Goal: Transaction & Acquisition: Purchase product/service

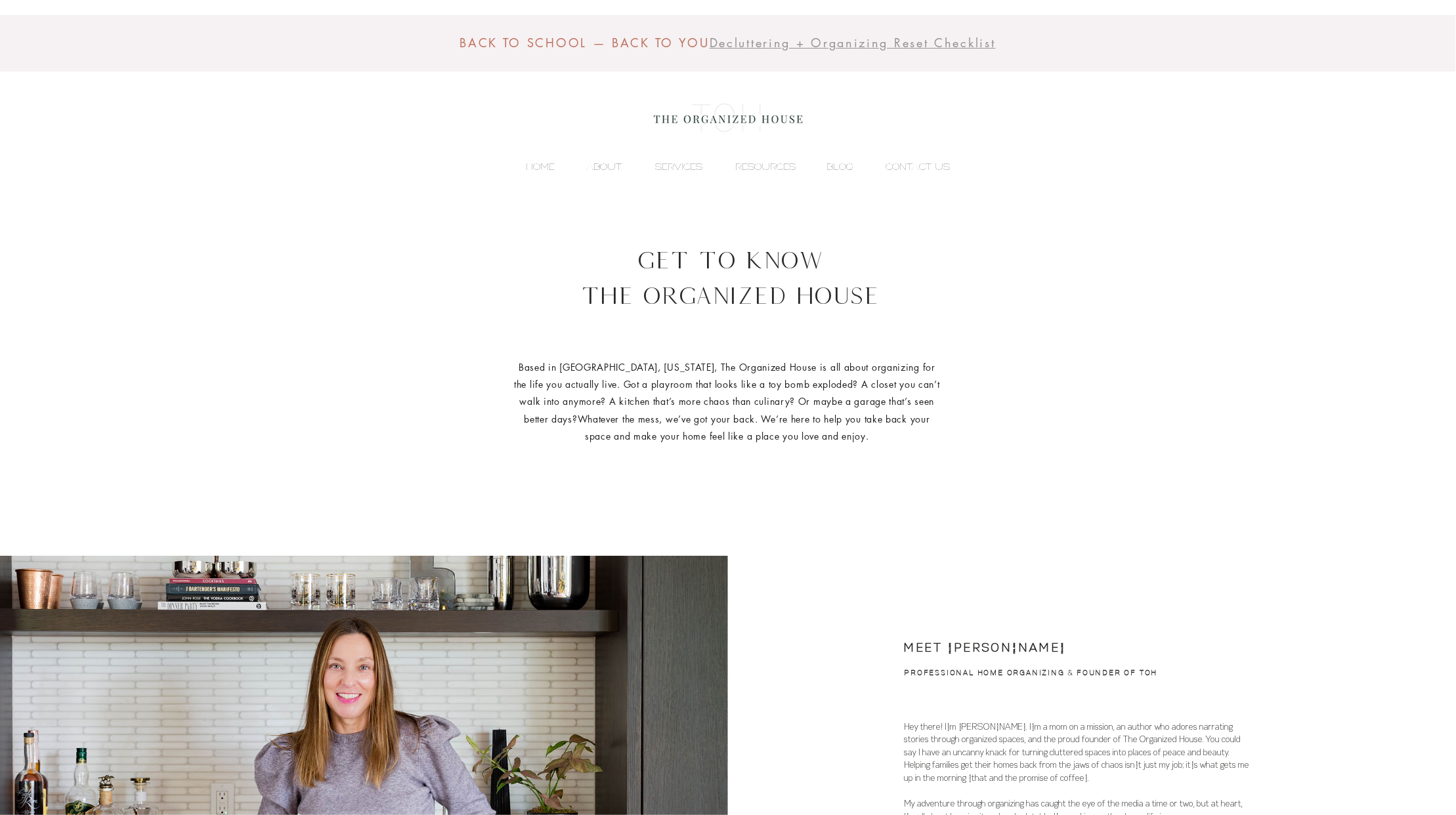
click at [608, 167] on p "ABOUT" at bounding box center [604, 167] width 49 height 20
click at [680, 167] on p "SERVICES" at bounding box center [678, 167] width 60 height 20
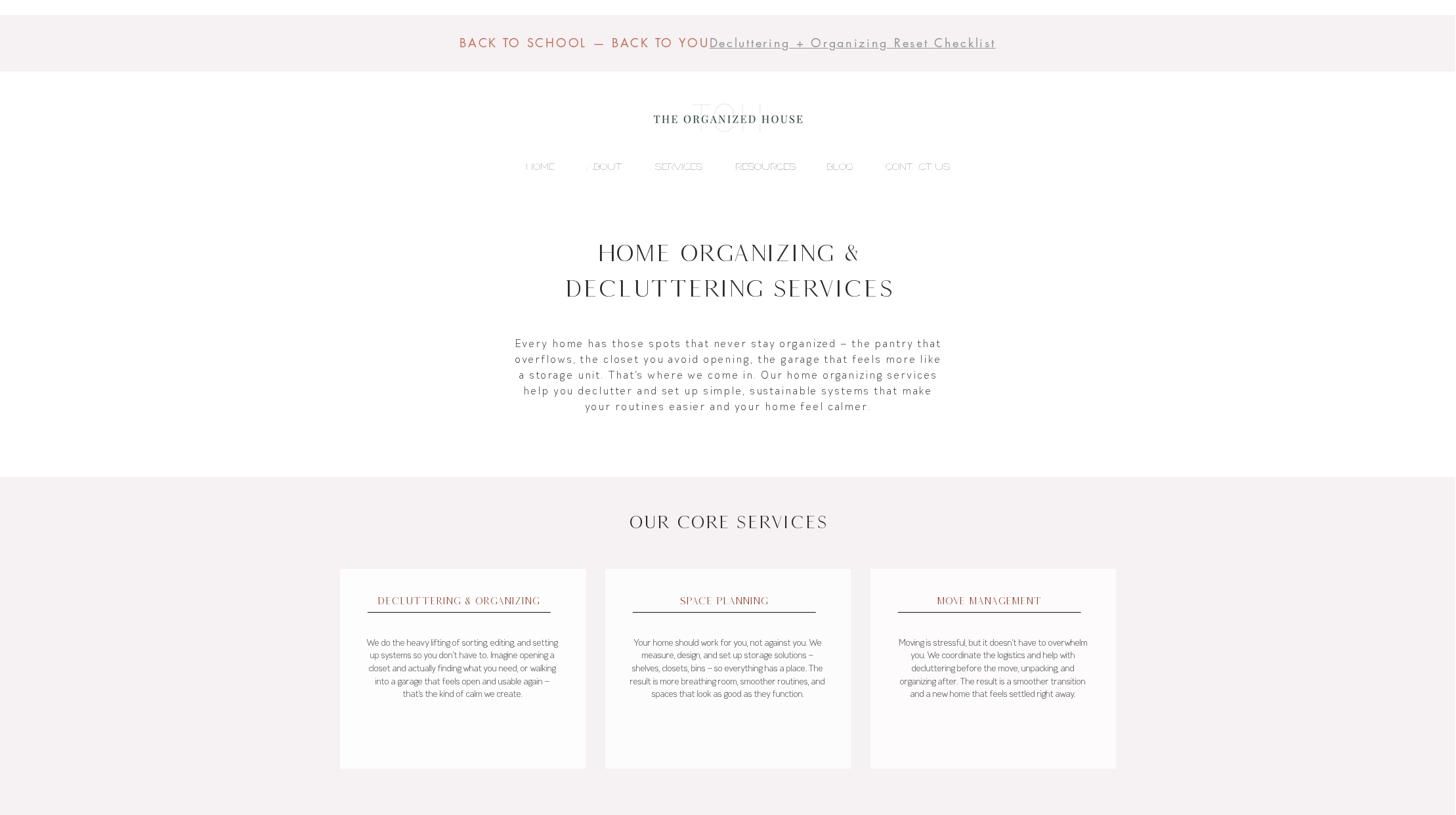
click at [755, 158] on p "RESOURCES" at bounding box center [765, 167] width 73 height 20
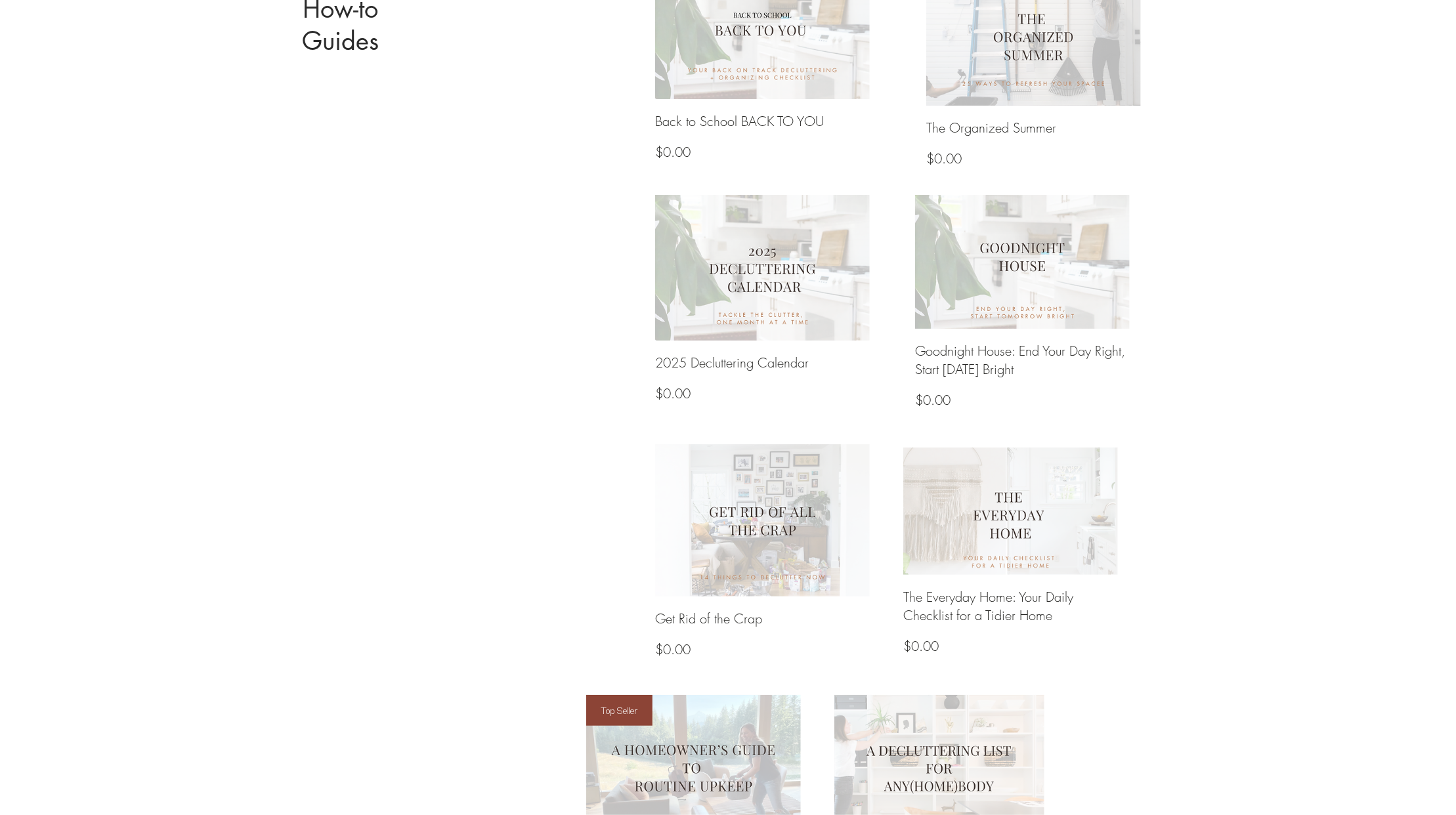
scroll to position [680, 0]
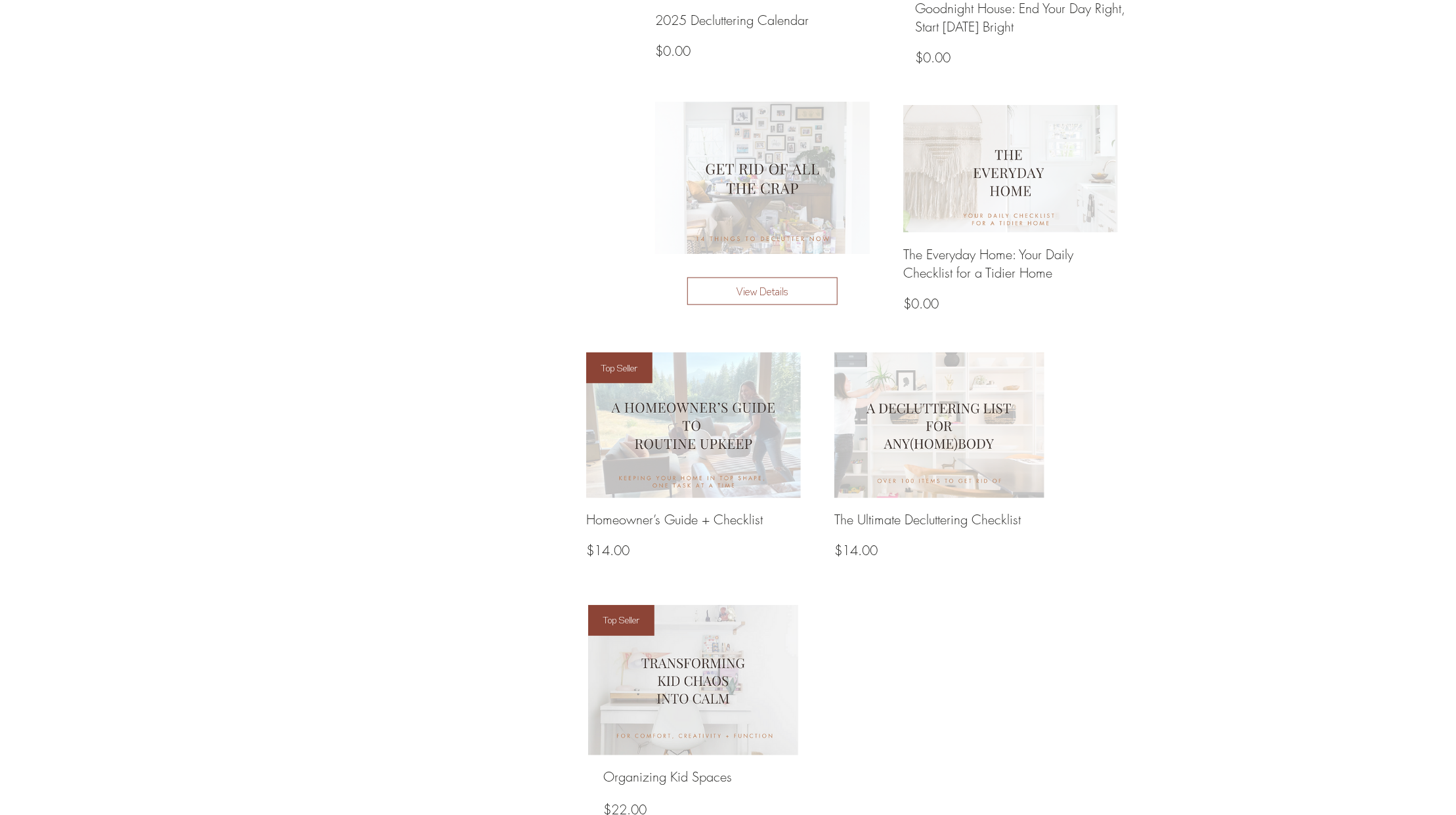
click at [761, 177] on img at bounding box center [762, 178] width 230 height 163
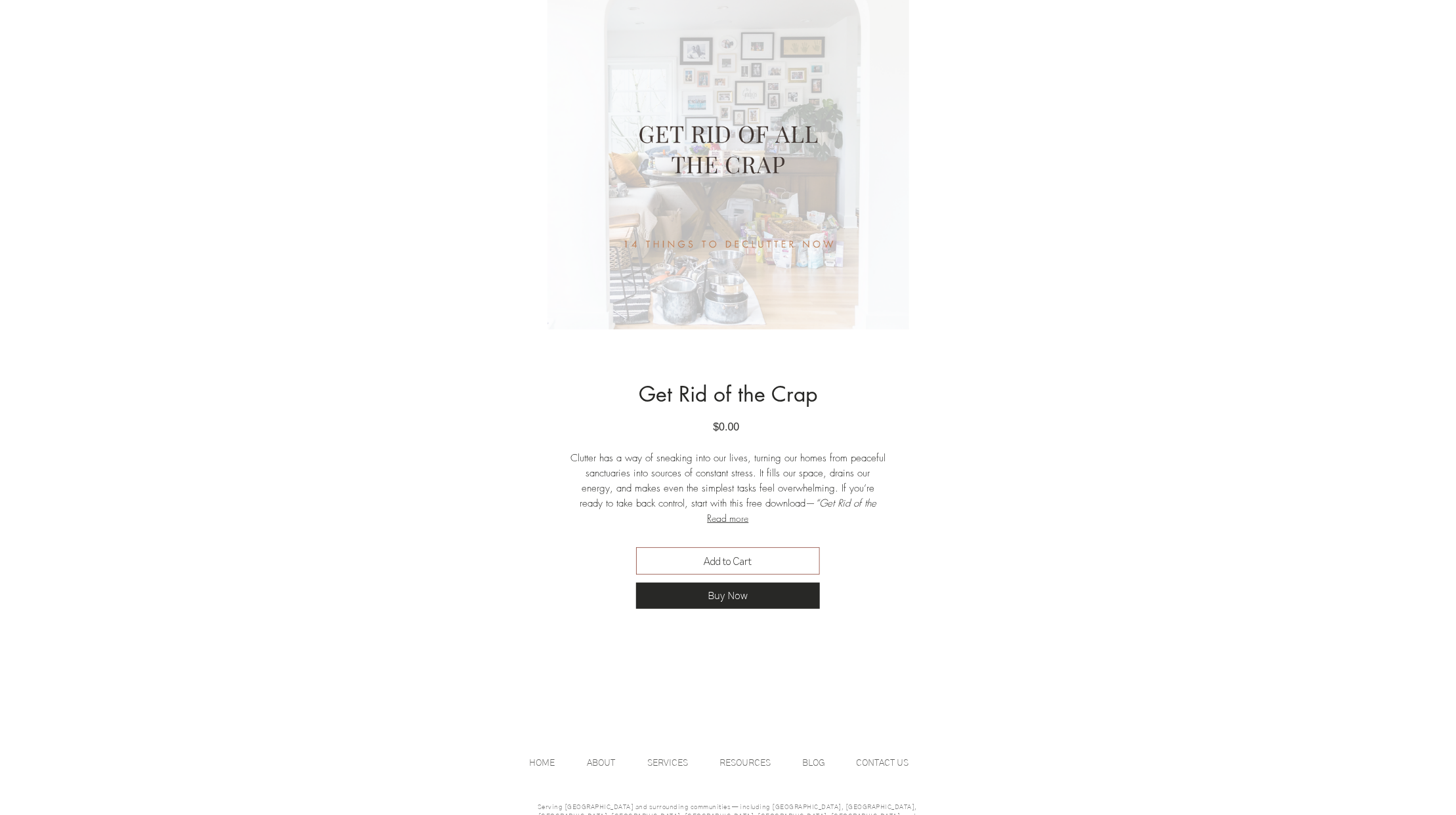
scroll to position [344, 0]
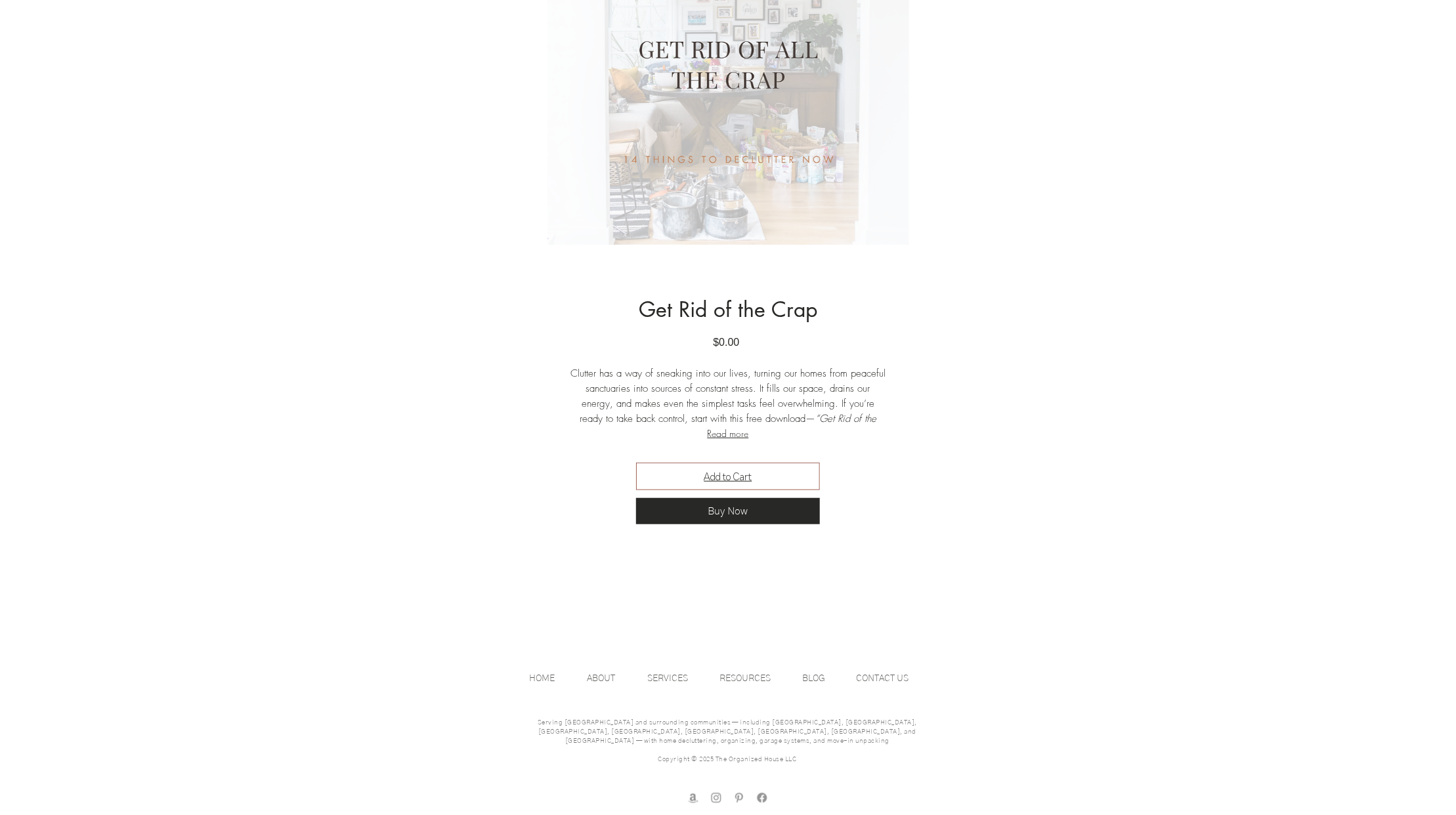
click at [763, 479] on button "Add to Cart" at bounding box center [727, 476] width 184 height 28
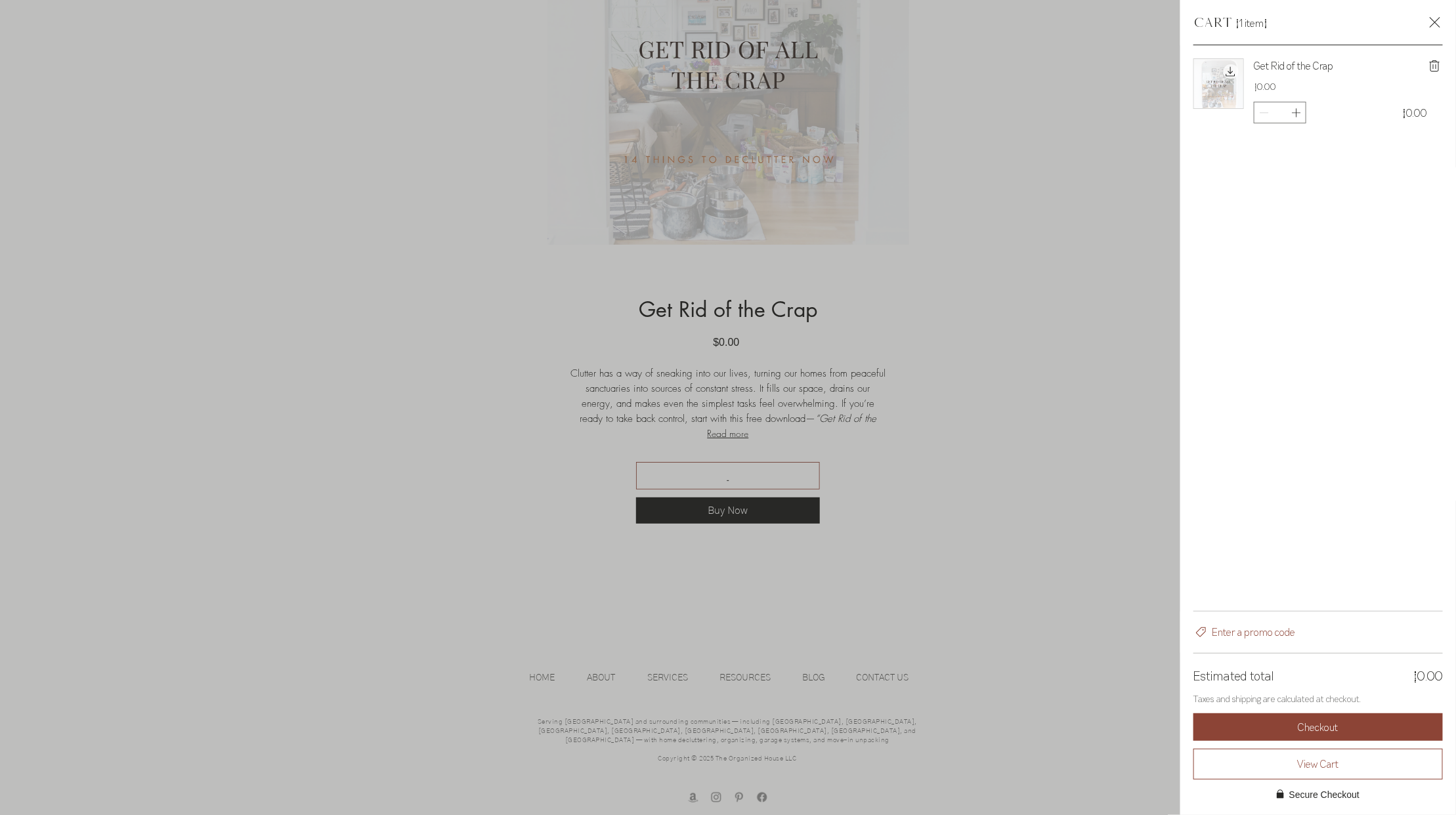
scroll to position [0, 0]
click at [1011, 502] on div "Side Cart" at bounding box center [728, 408] width 1456 height 815
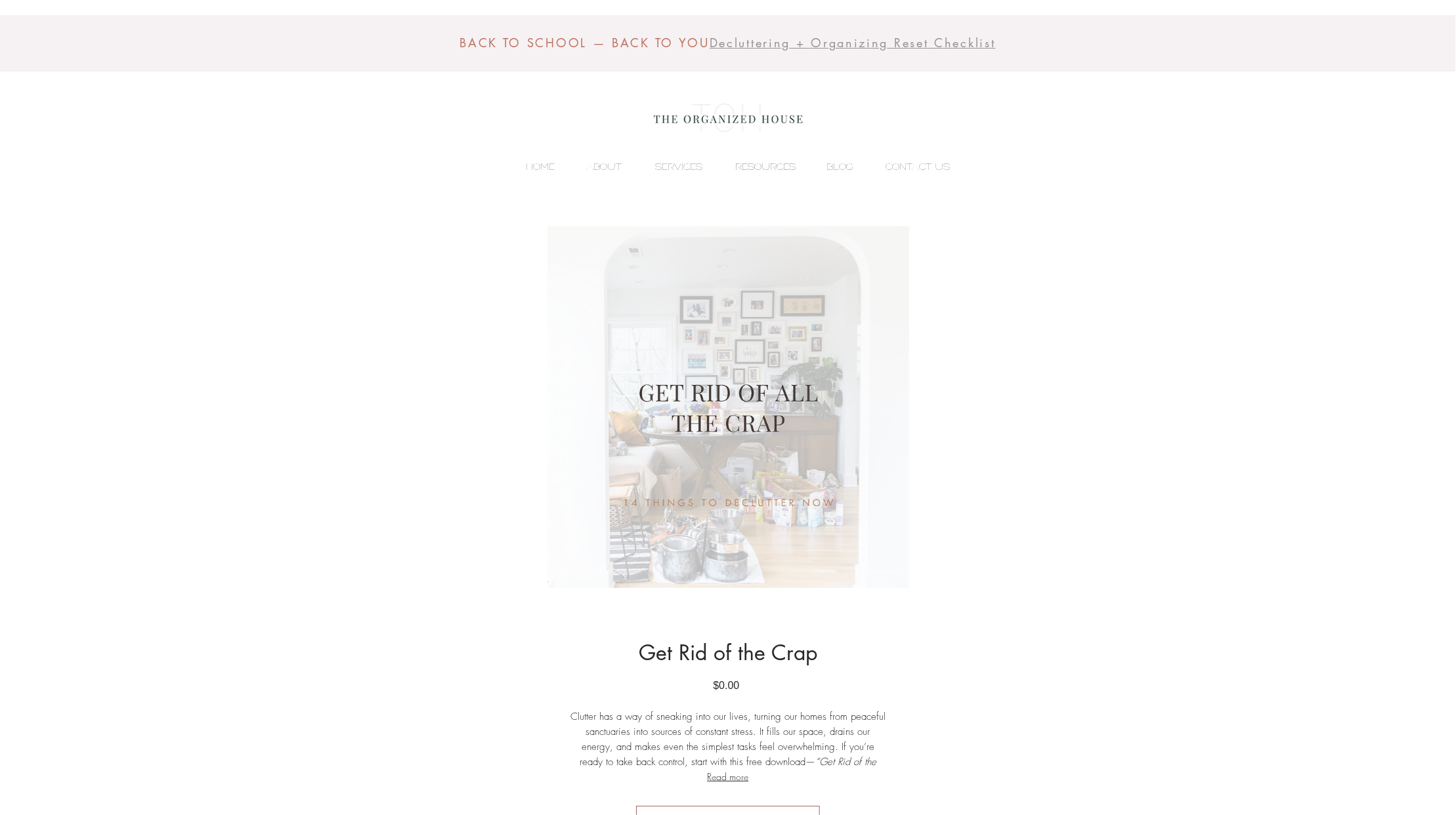
click at [775, 163] on p "RESOURCES" at bounding box center [765, 167] width 73 height 20
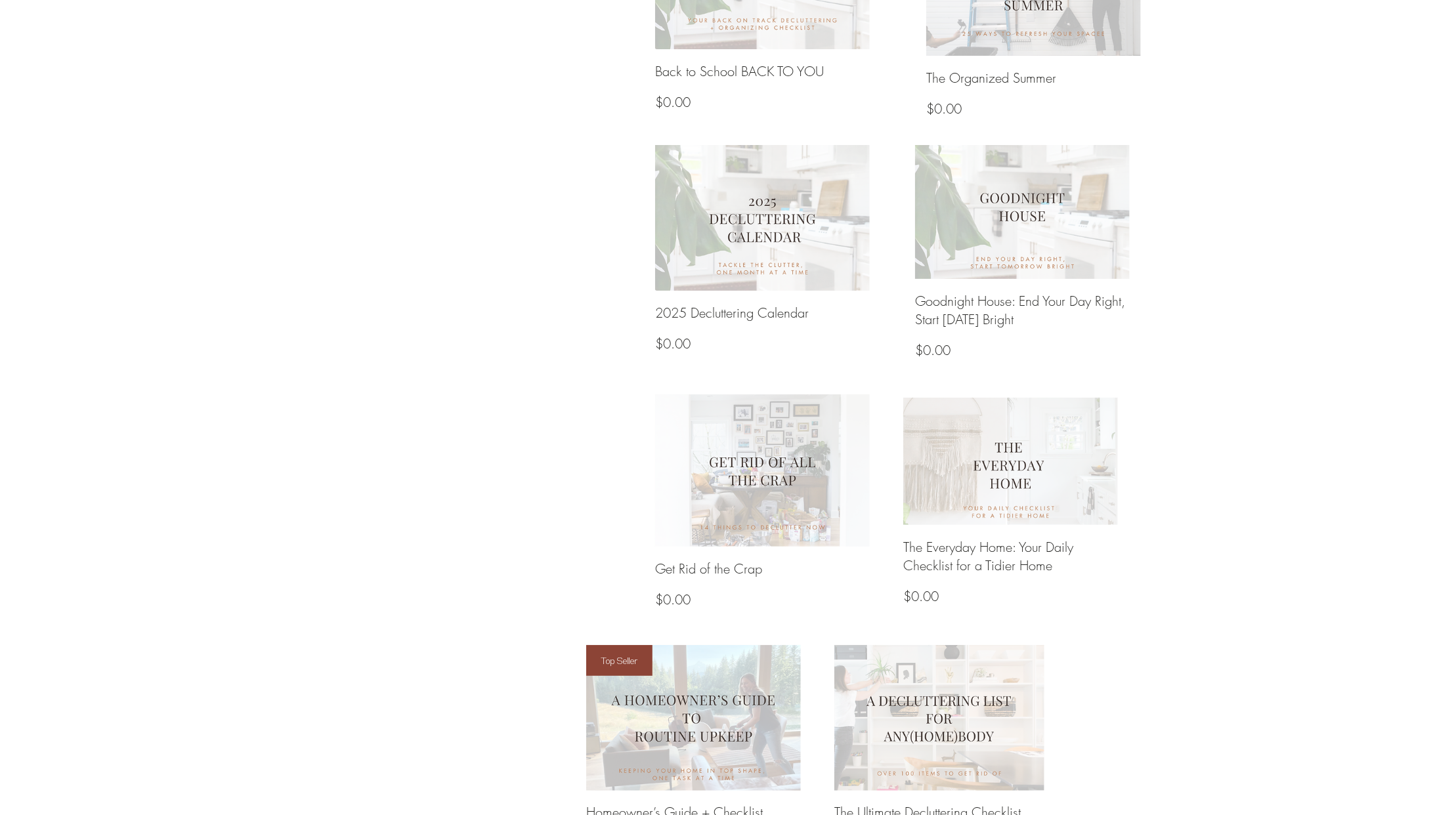
scroll to position [873, 0]
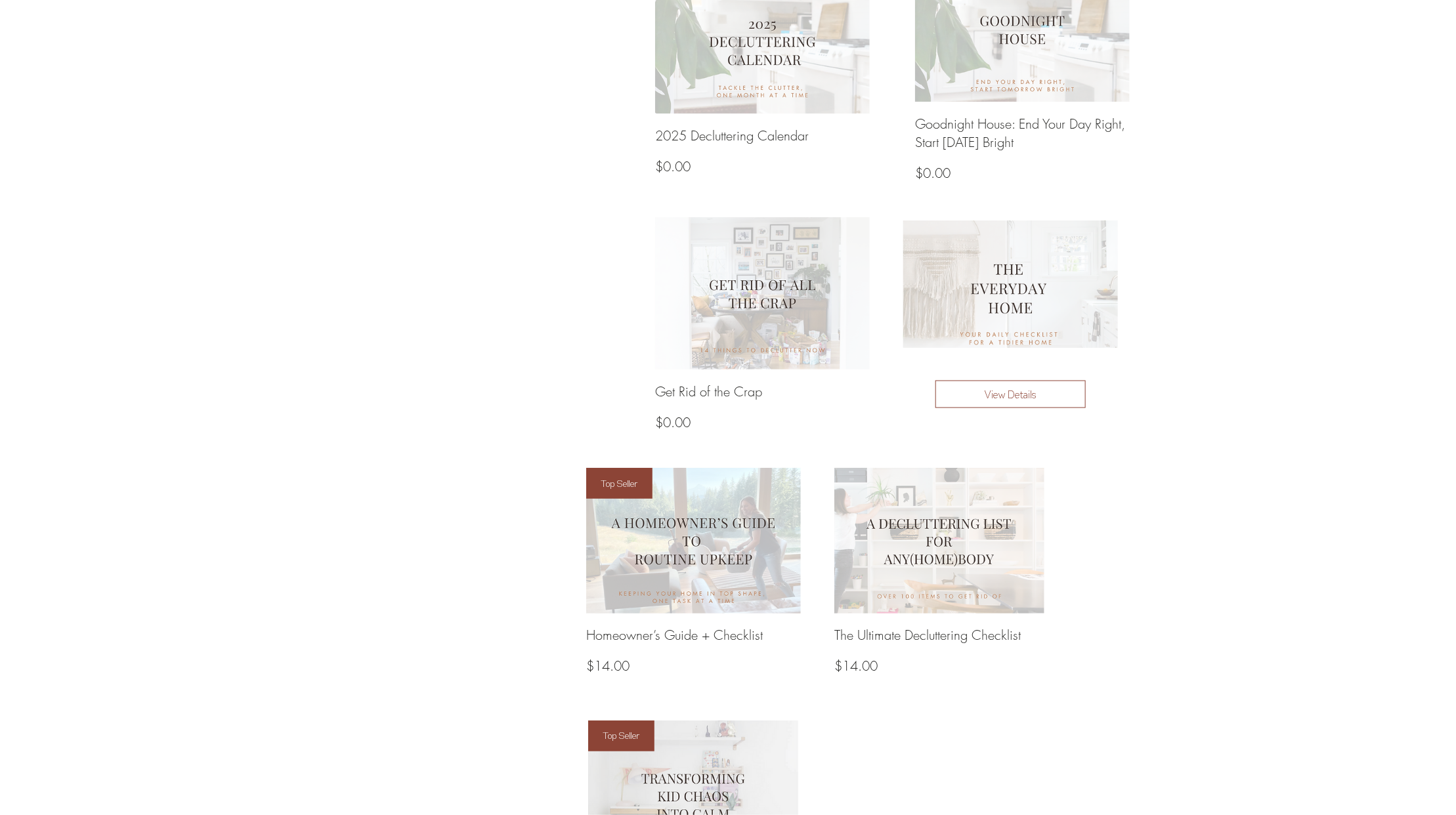
click at [1028, 301] on img at bounding box center [1011, 284] width 230 height 137
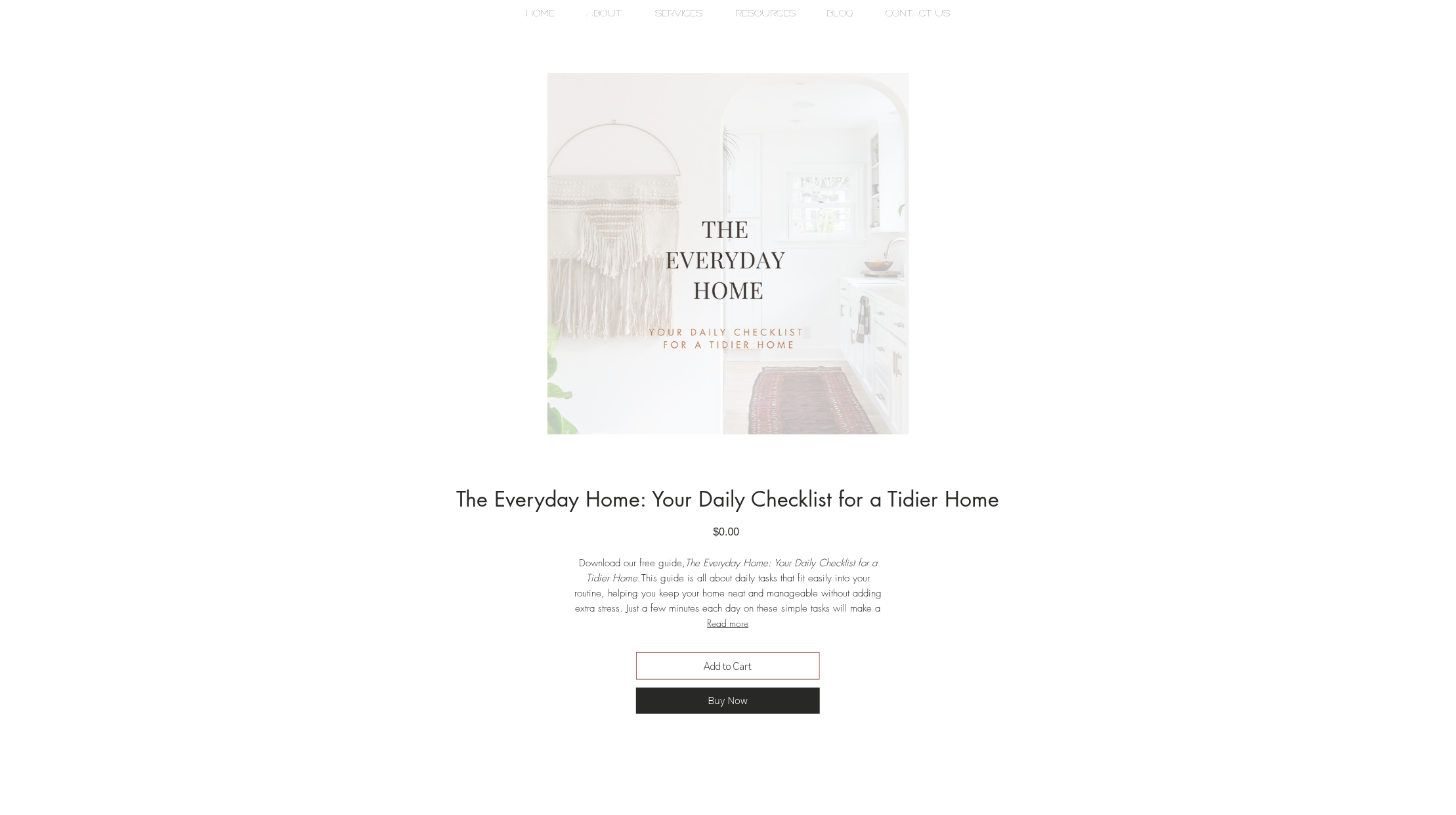
scroll to position [182, 0]
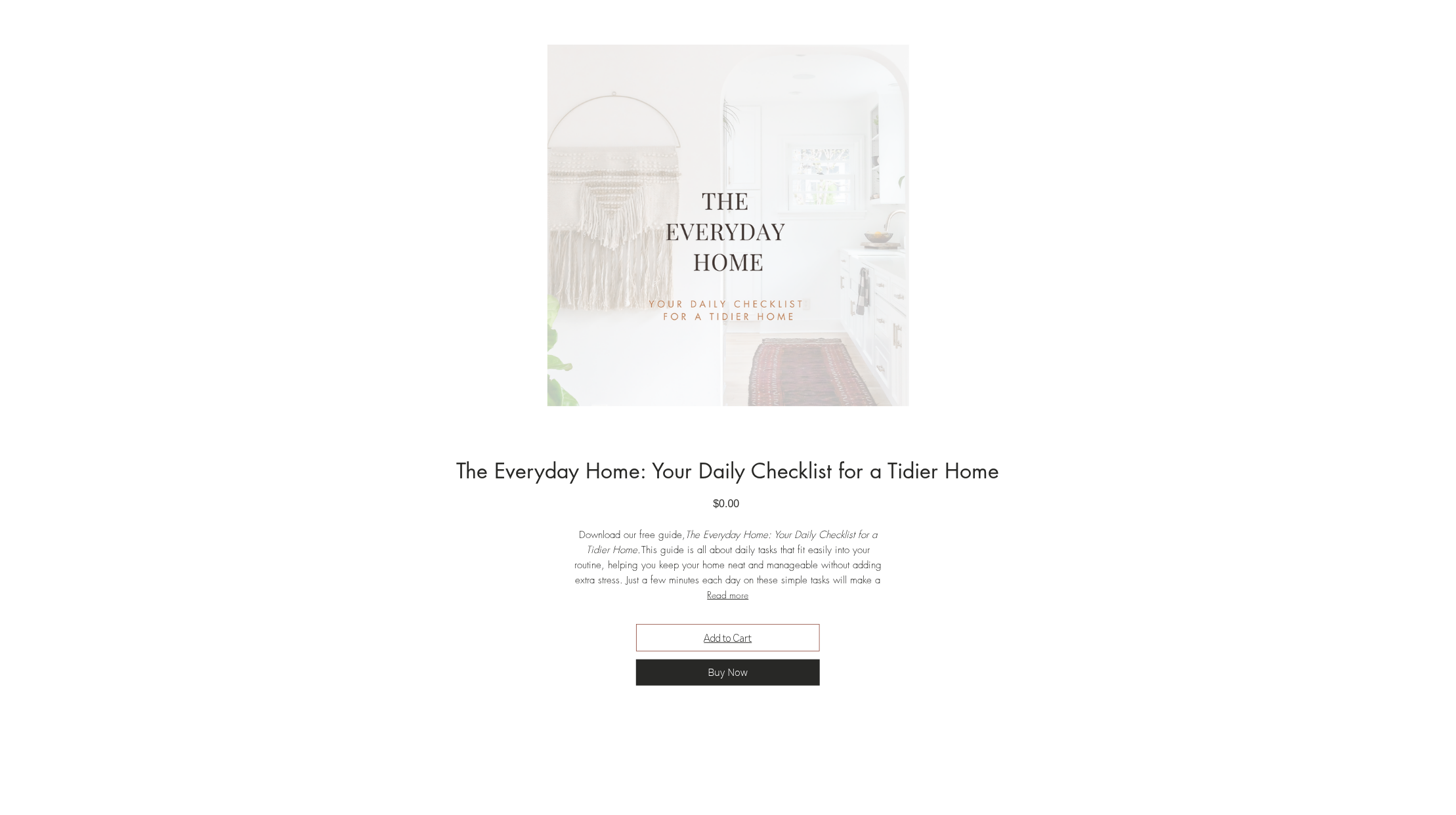
click at [717, 630] on span "Add to Cart" at bounding box center [728, 638] width 48 height 16
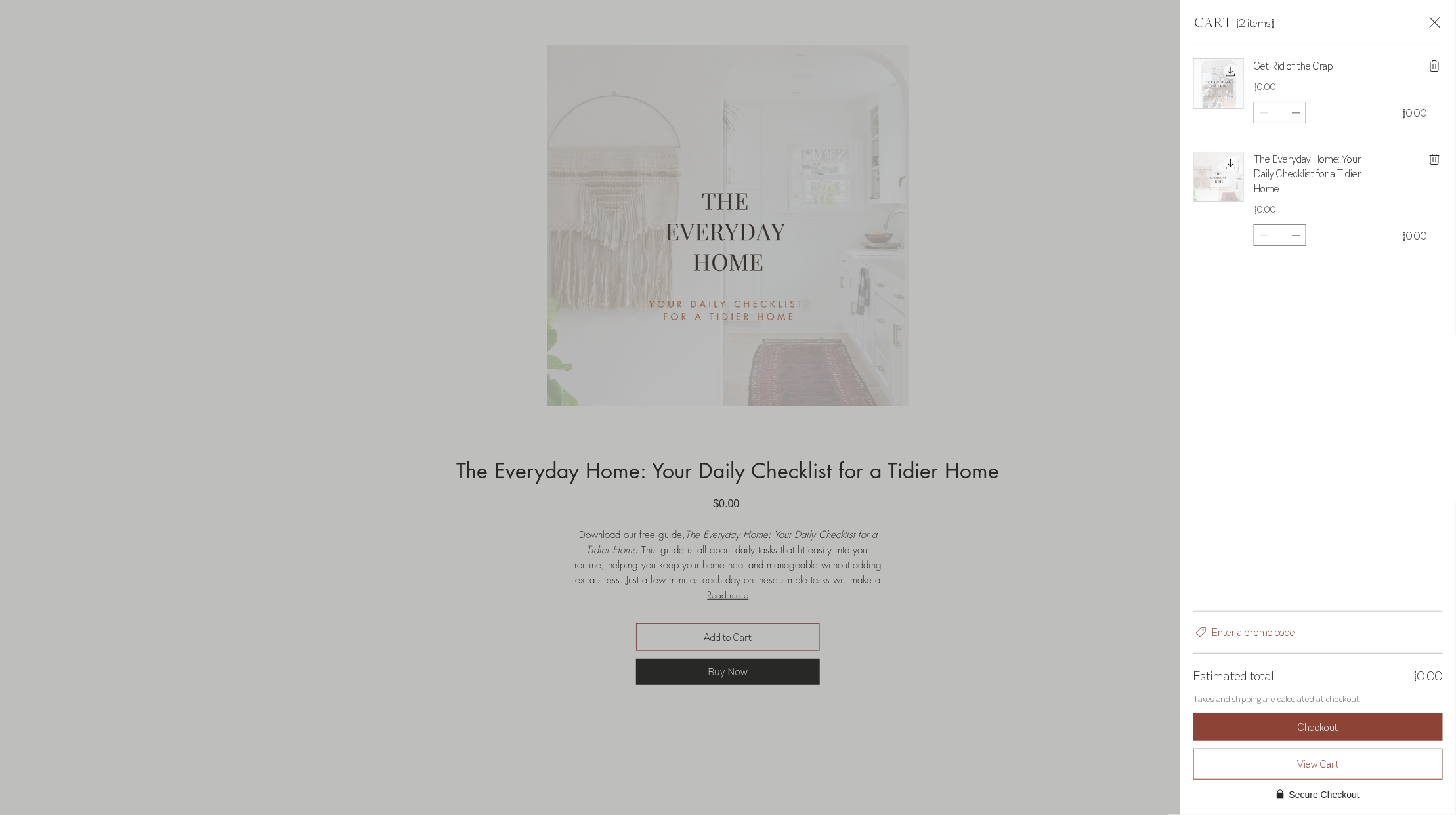
click at [1053, 690] on div "Side Cart" at bounding box center [728, 408] width 1456 height 815
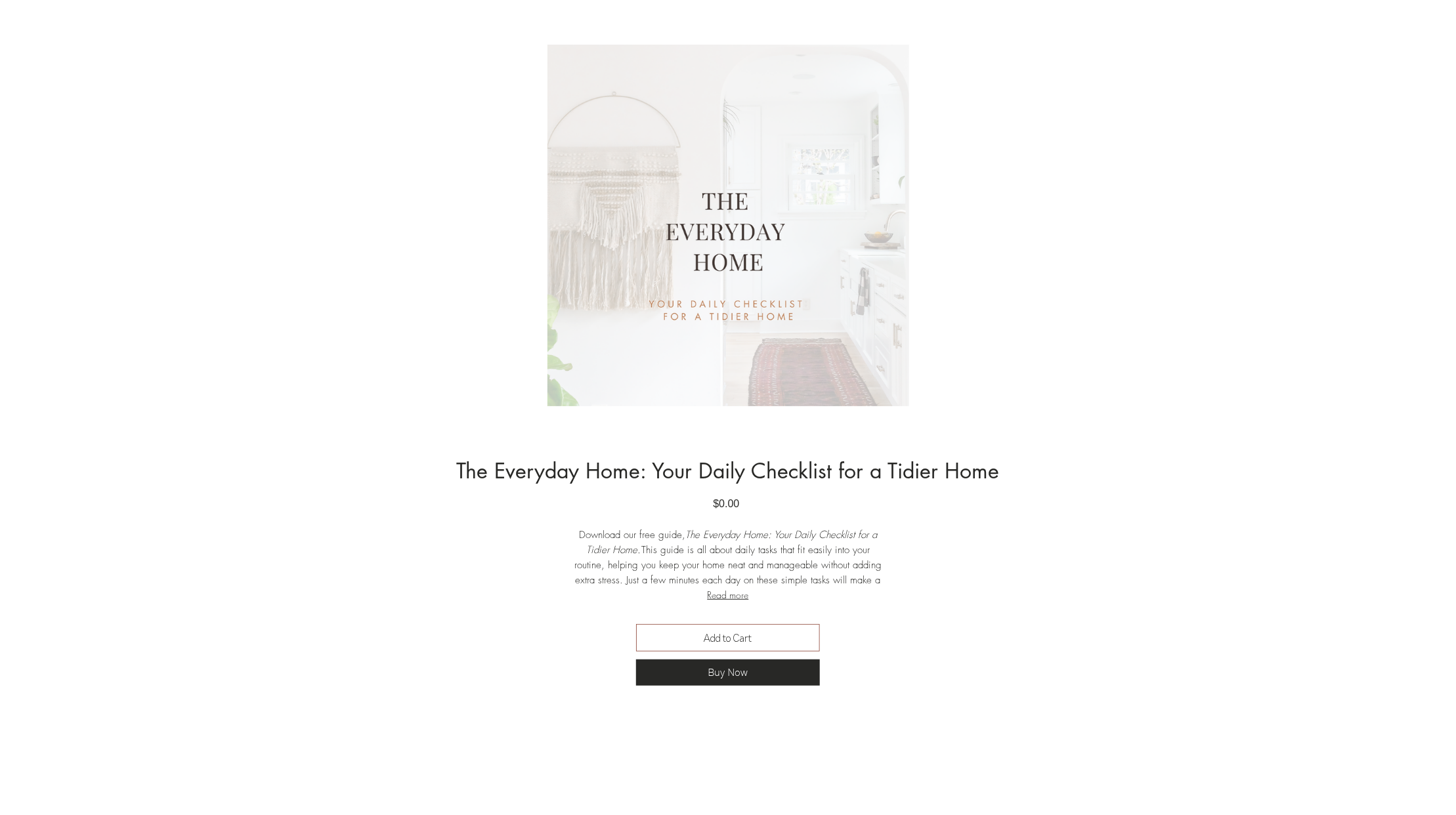
click at [1053, 690] on div "main content" at bounding box center [728, 419] width 1456 height 747
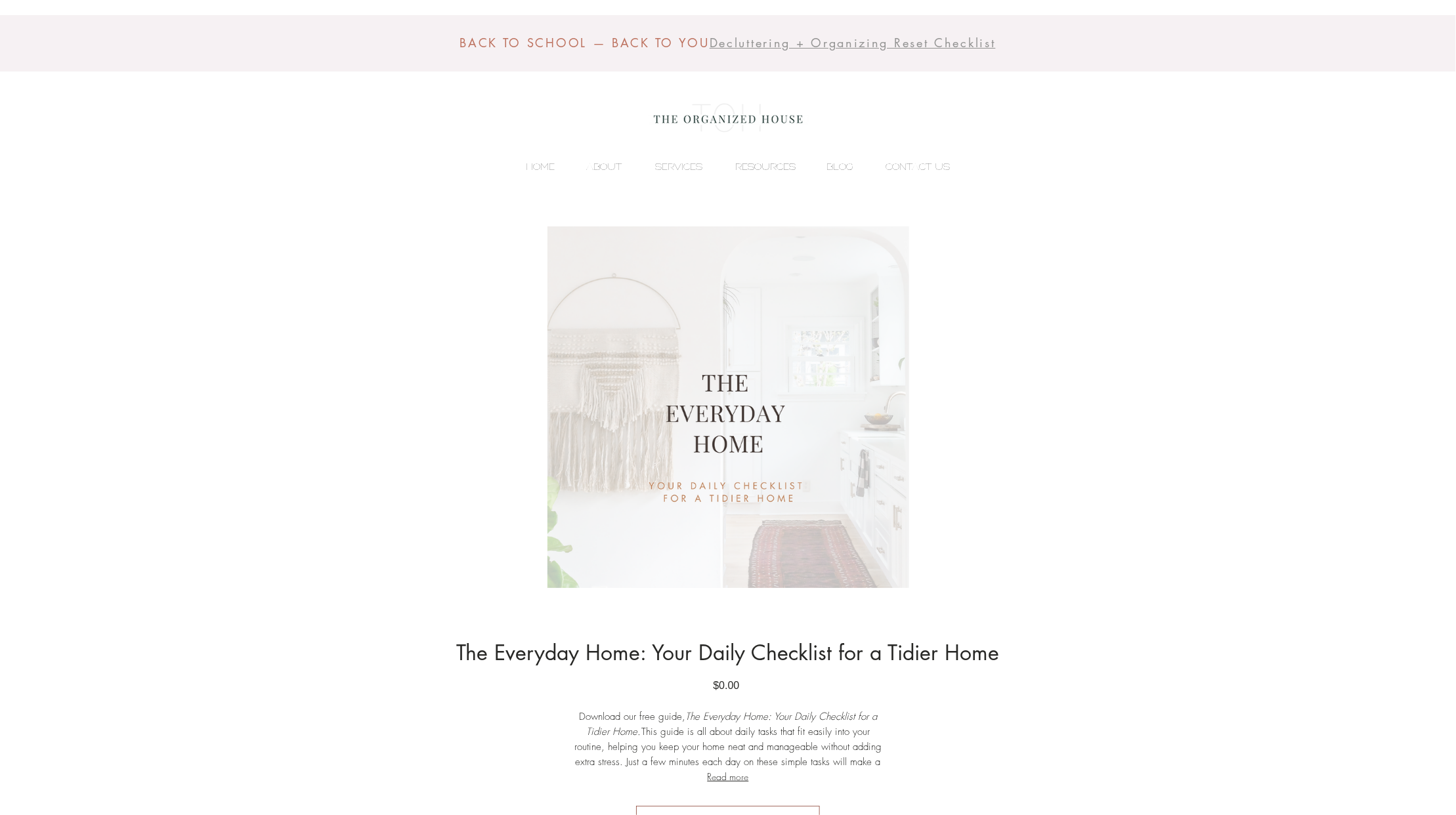
click at [767, 168] on p "RESOURCES" at bounding box center [765, 167] width 73 height 20
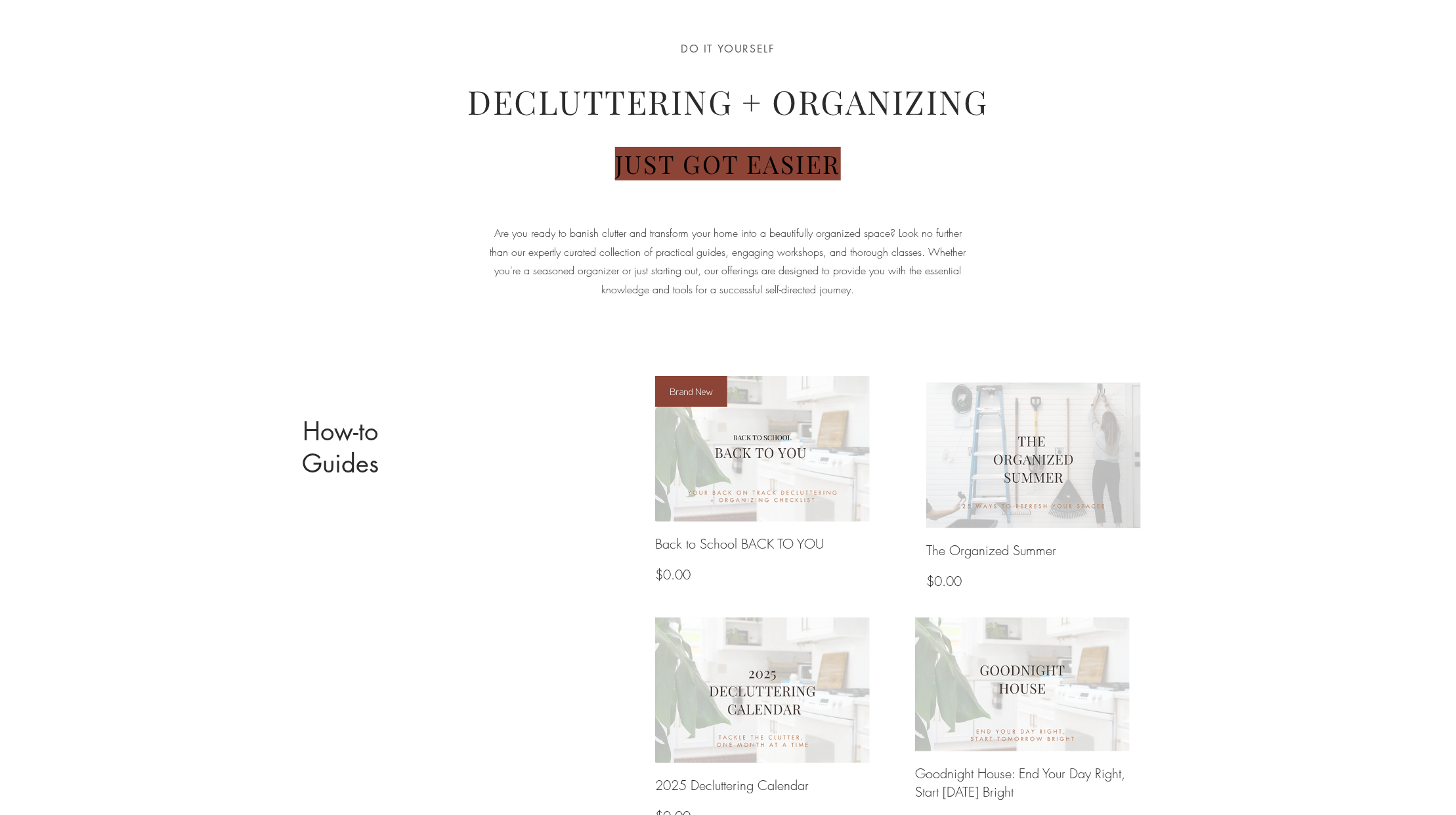
scroll to position [272, 0]
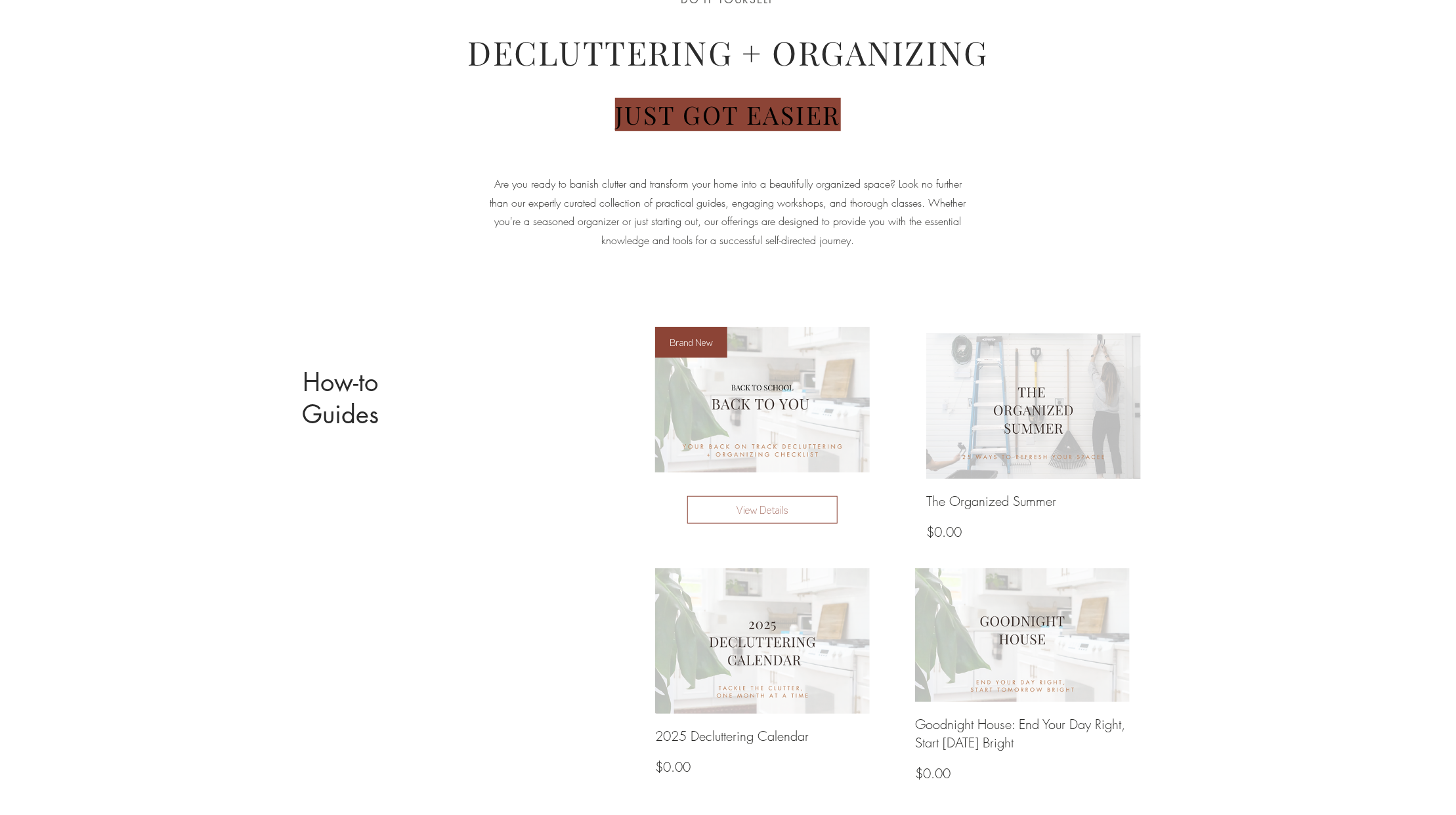
click at [790, 508] on span "View Details" at bounding box center [762, 510] width 128 height 16
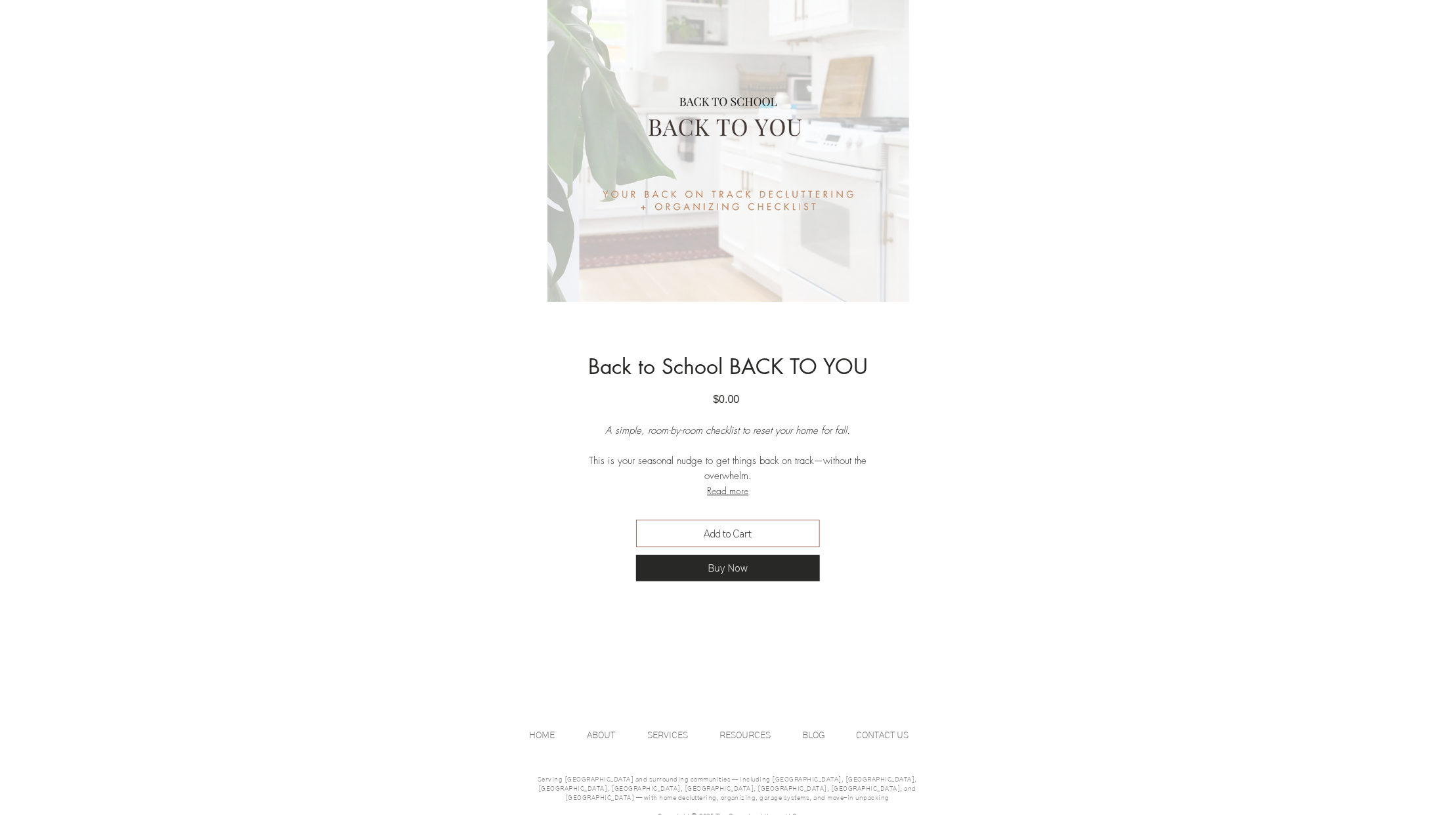
scroll to position [344, 0]
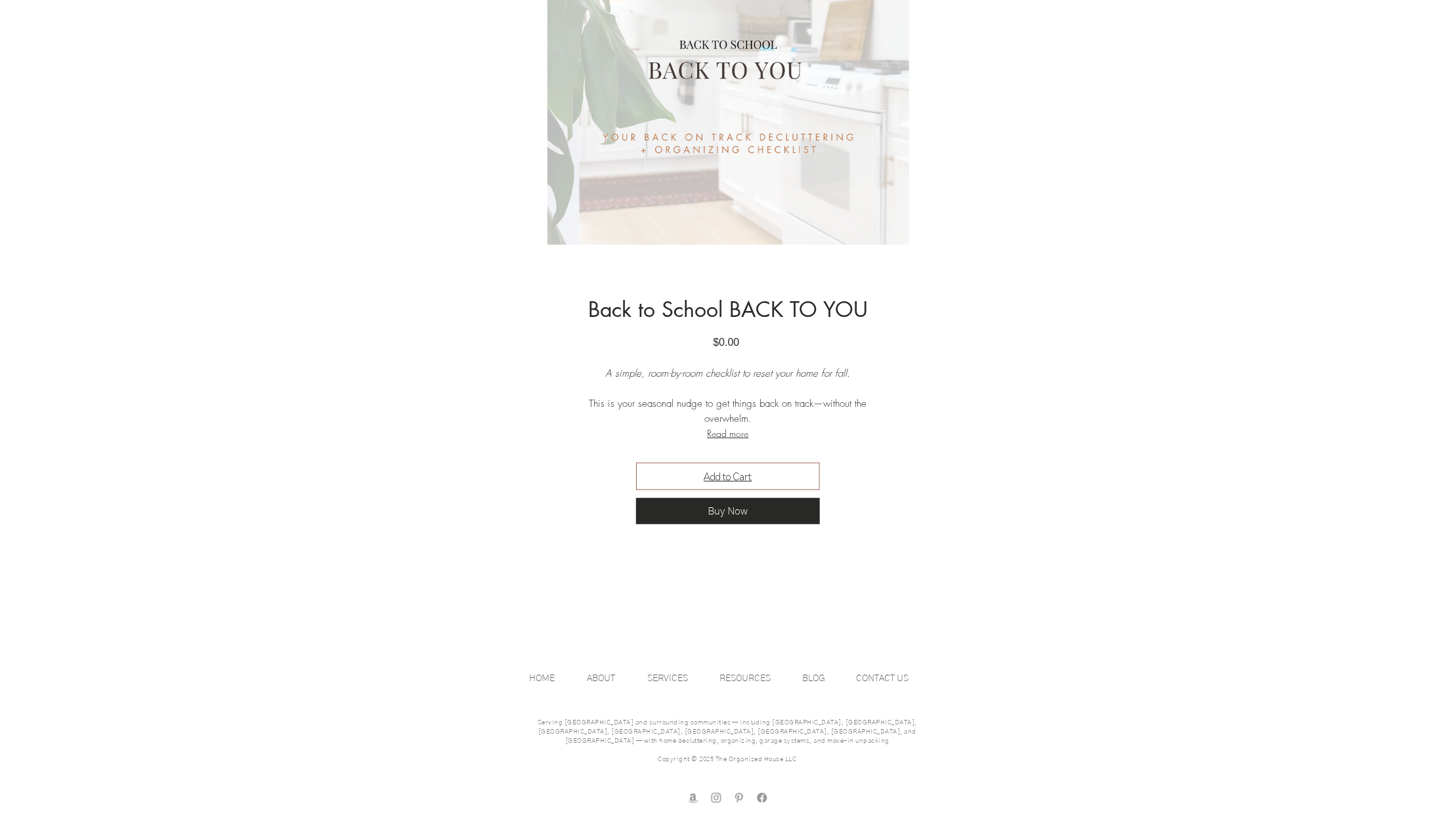
click at [764, 483] on button "Add to Cart" at bounding box center [727, 476] width 184 height 28
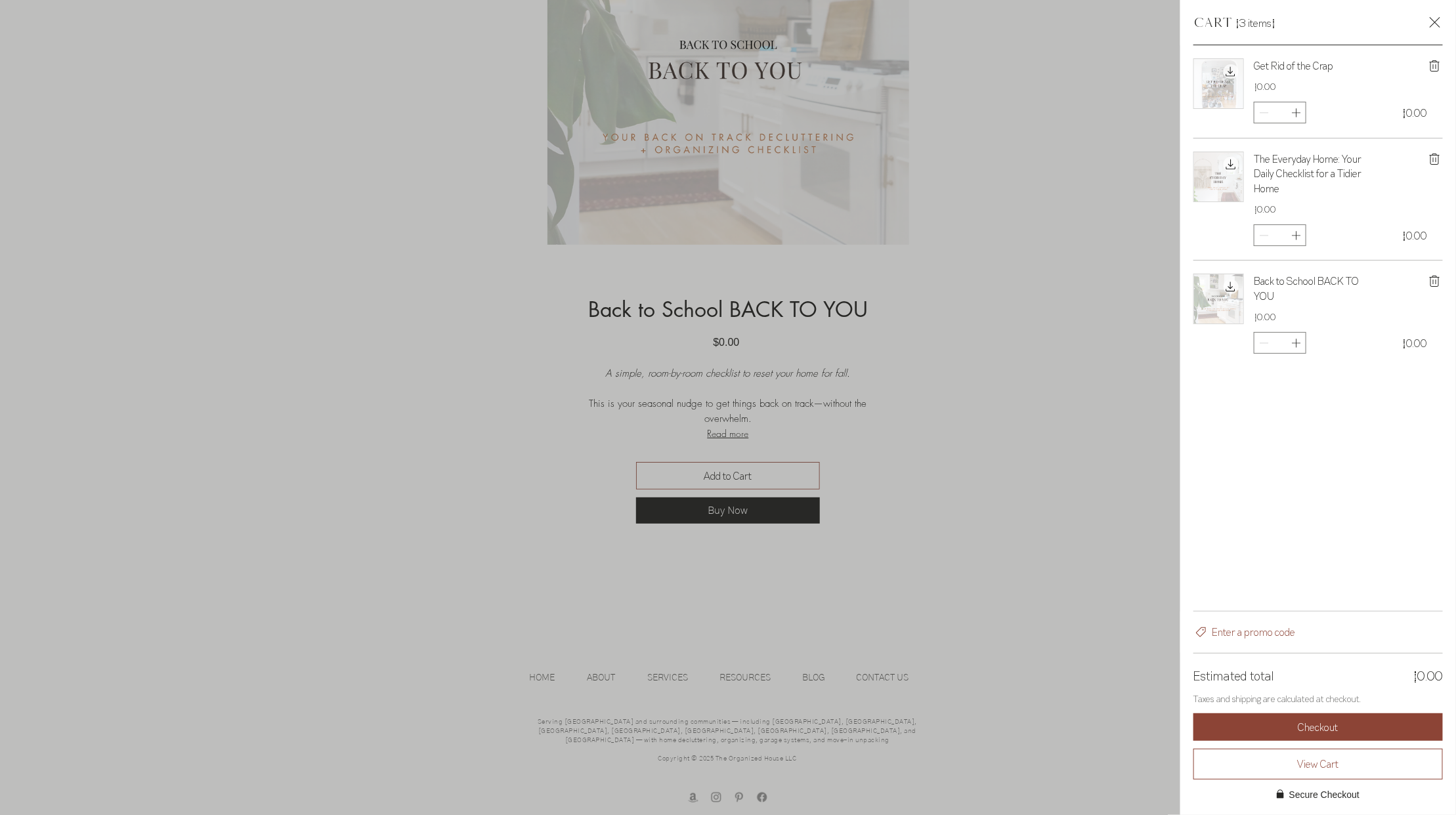
click at [1049, 525] on div "Side Cart" at bounding box center [728, 408] width 1456 height 815
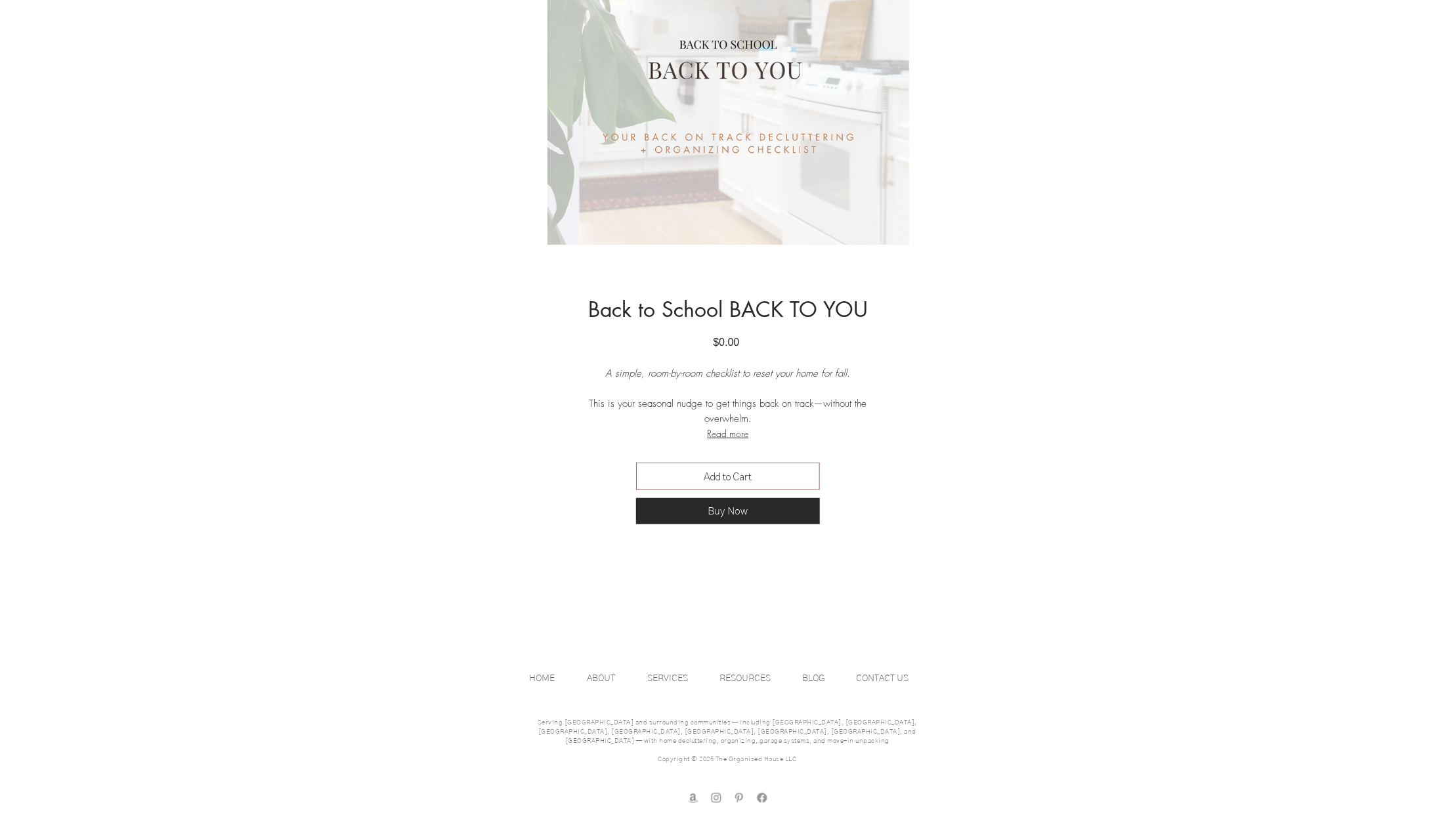
click at [1049, 525] on section "Back to School BACK TO YOU $0.00 Price A simple, room-by-room checklist to rese…" at bounding box center [727, 428] width 644 height 261
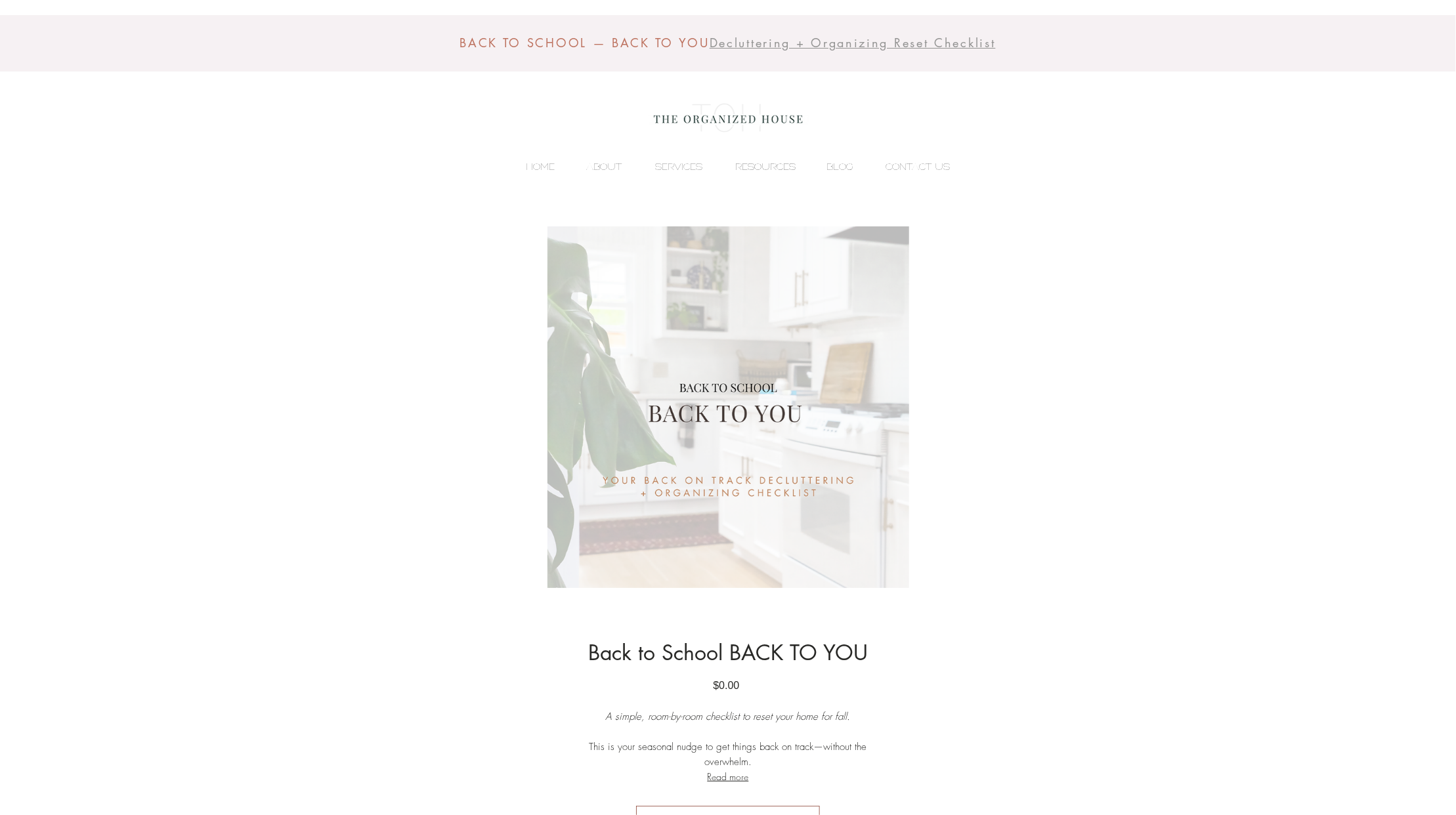
click at [771, 165] on p "RESOURCES" at bounding box center [765, 167] width 73 height 20
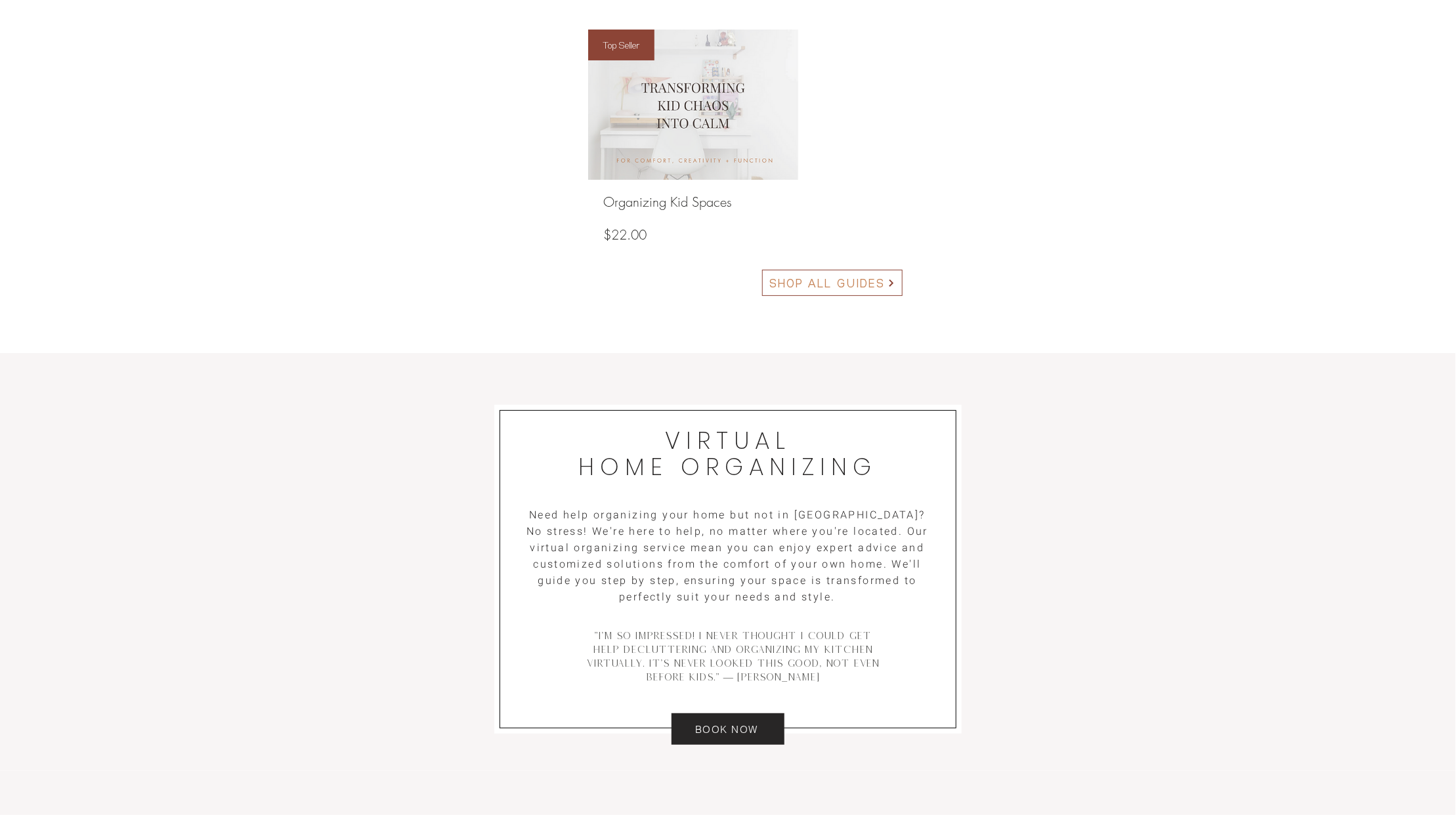
scroll to position [1566, 0]
click at [850, 280] on span "SHOP ALL GUIDES" at bounding box center [827, 281] width 115 height 17
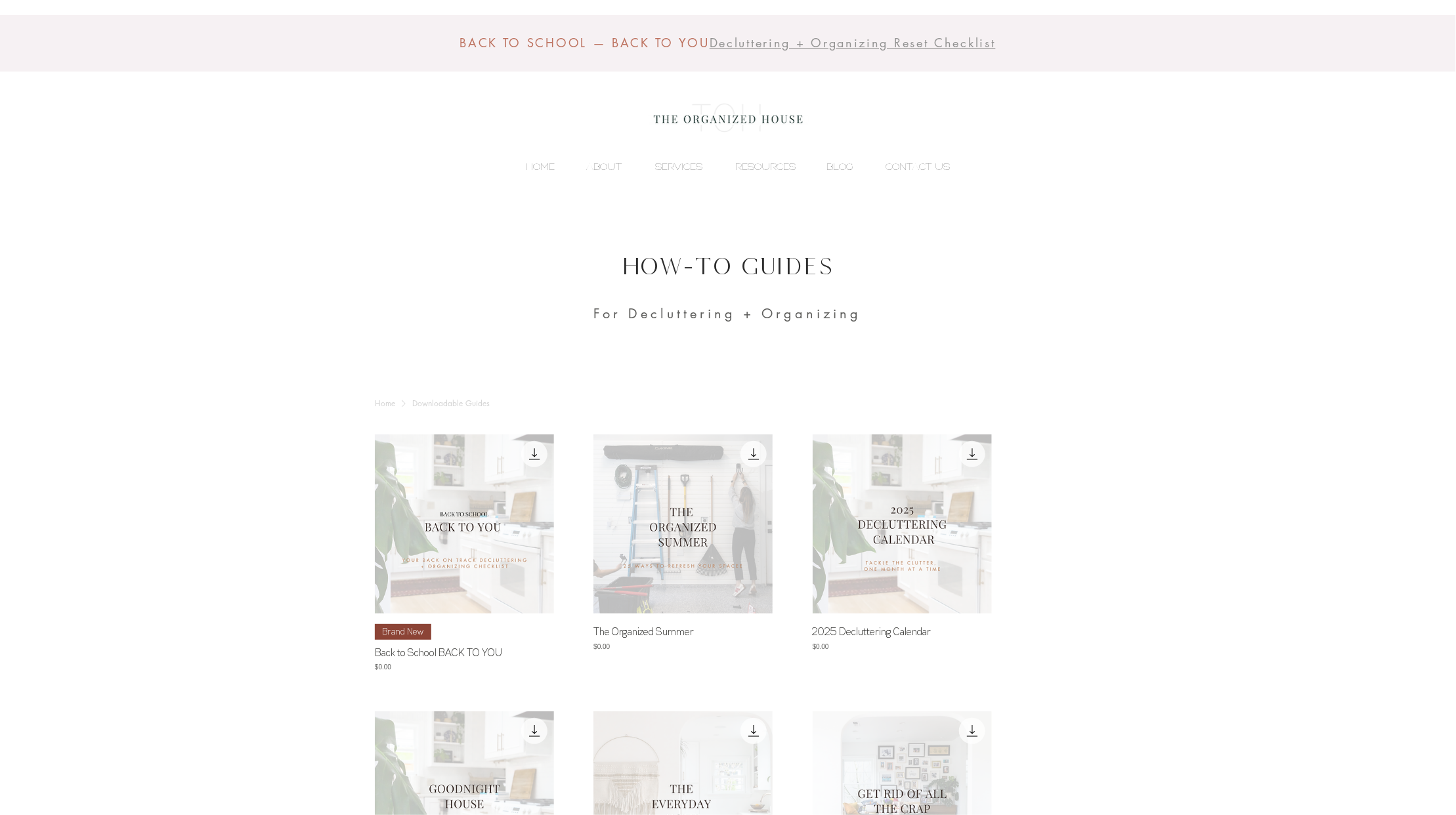
click at [531, 453] on img "Back to School BACK TO YOU. Brand New gallery" at bounding box center [464, 524] width 179 height 179
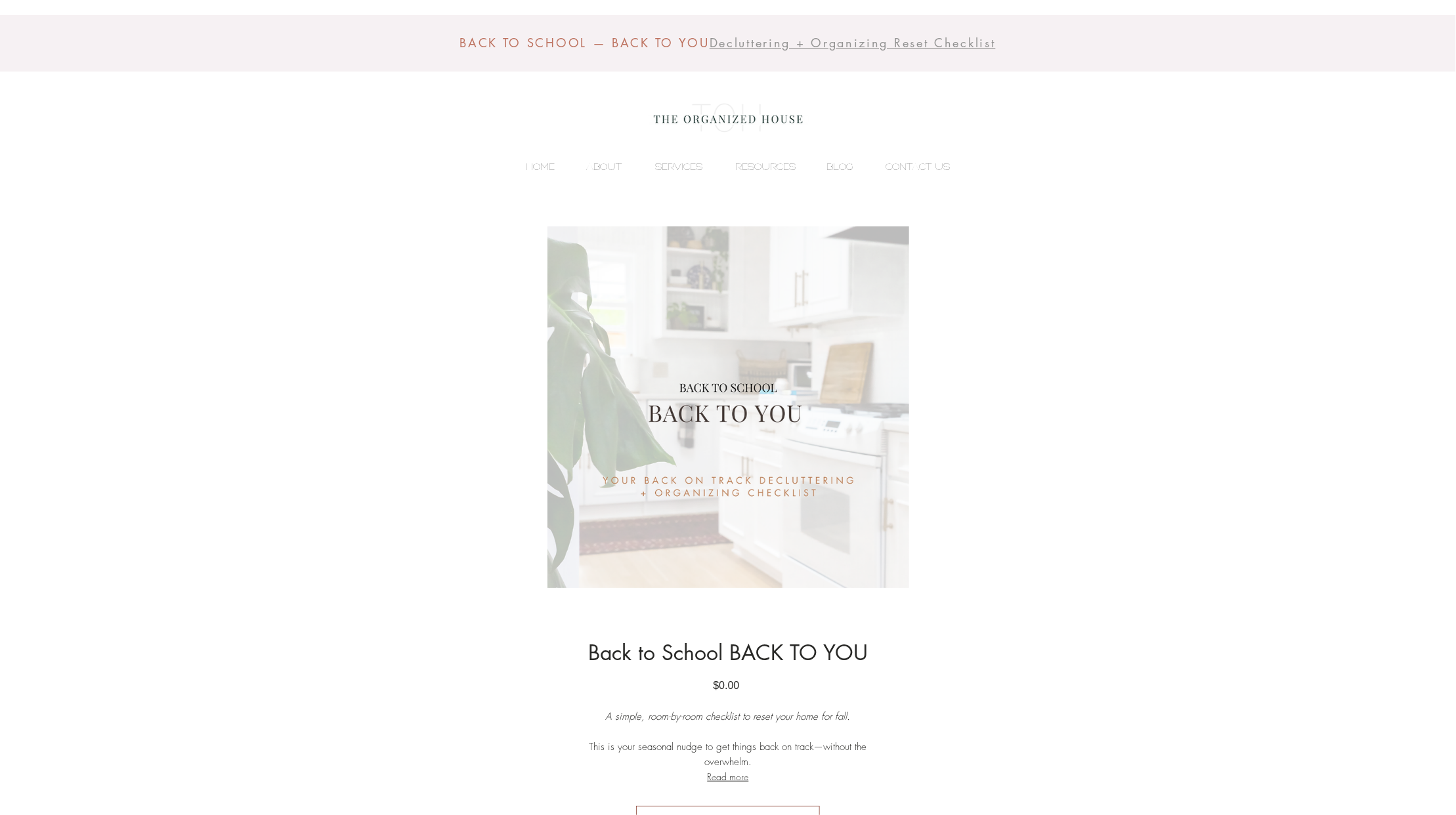
click at [697, 435] on img "main content" at bounding box center [727, 408] width 644 height 362
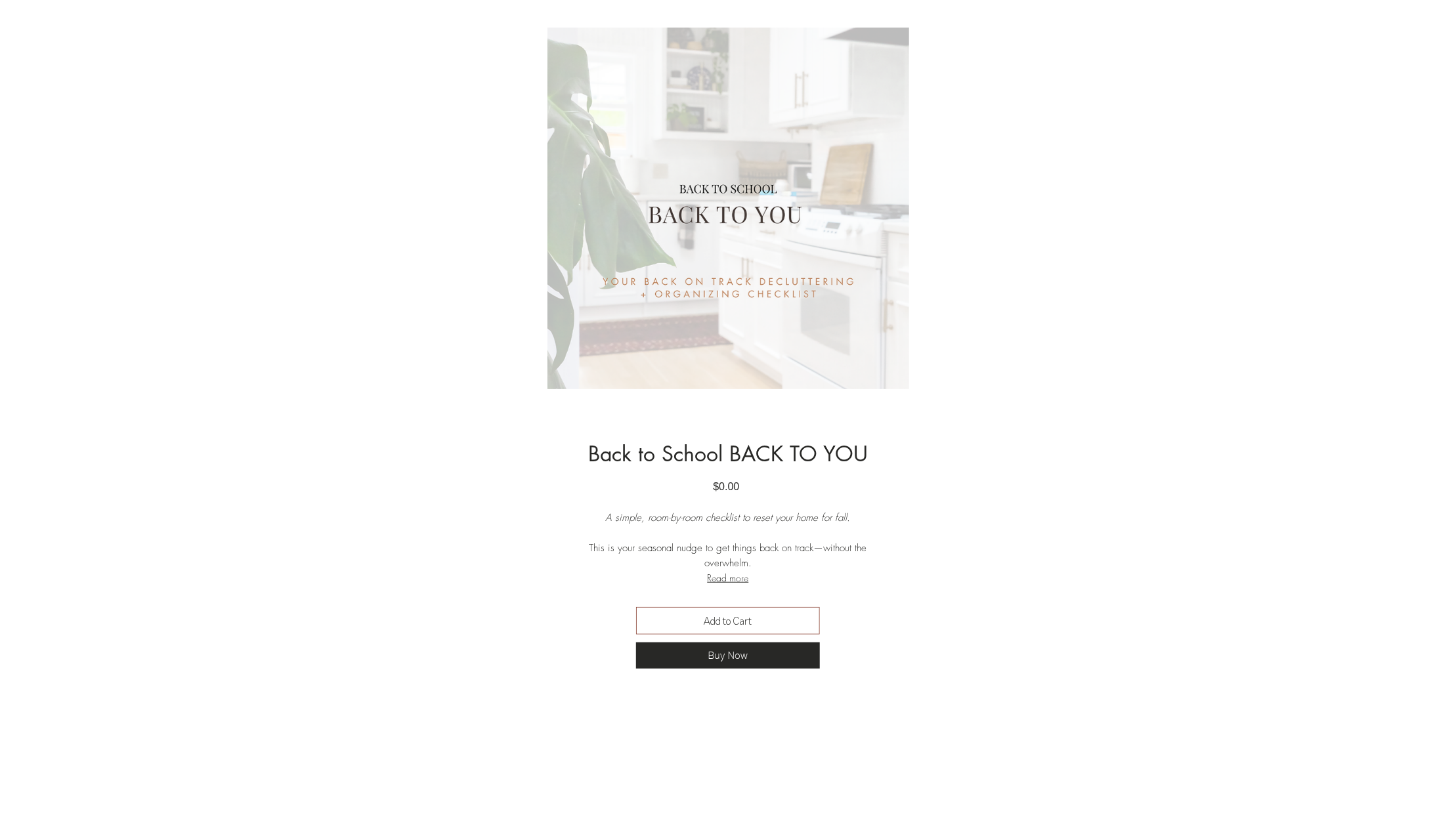
scroll to position [262, 0]
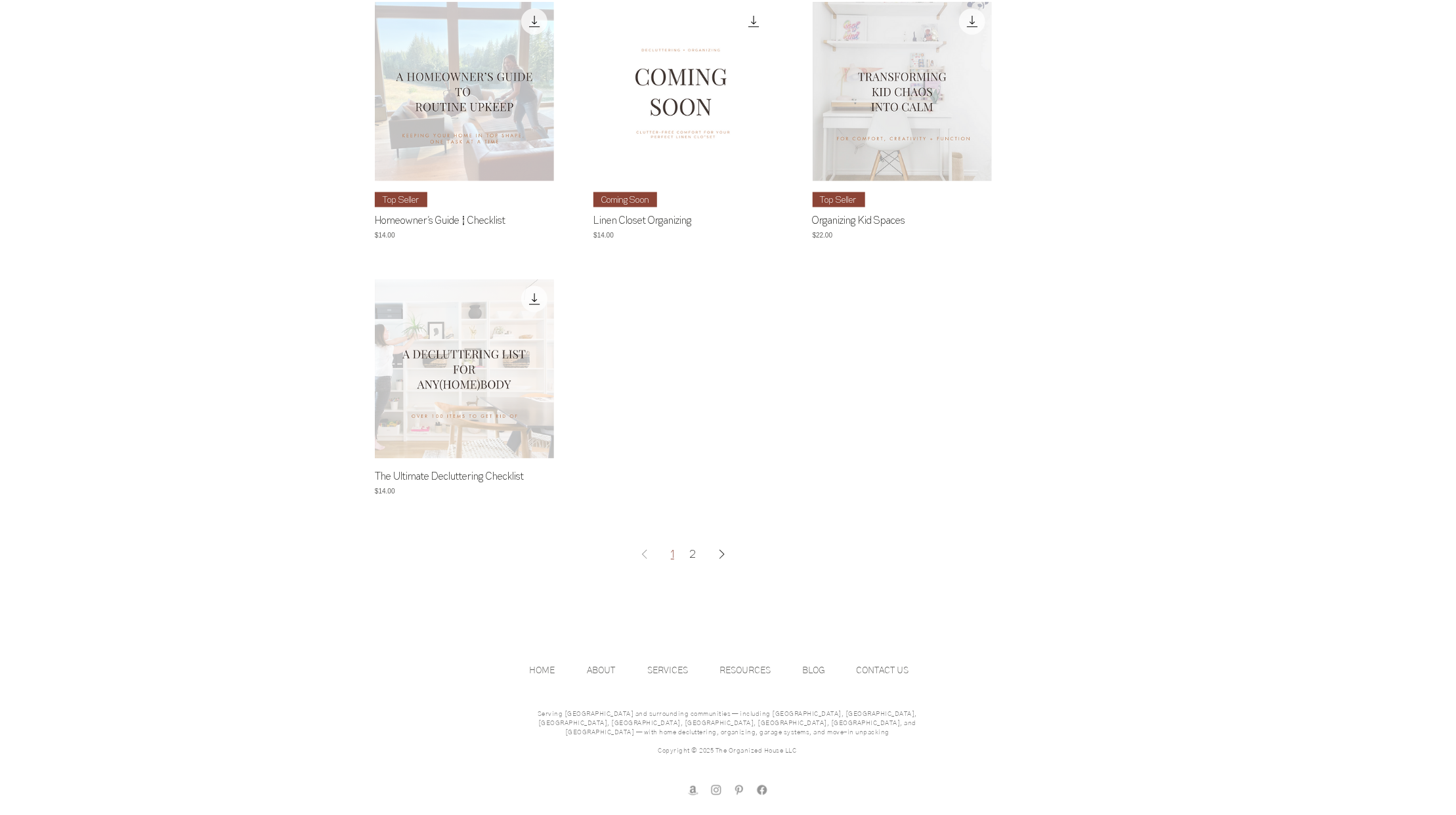
scroll to position [997, 0]
click at [696, 562] on link "2" at bounding box center [692, 554] width 17 height 21
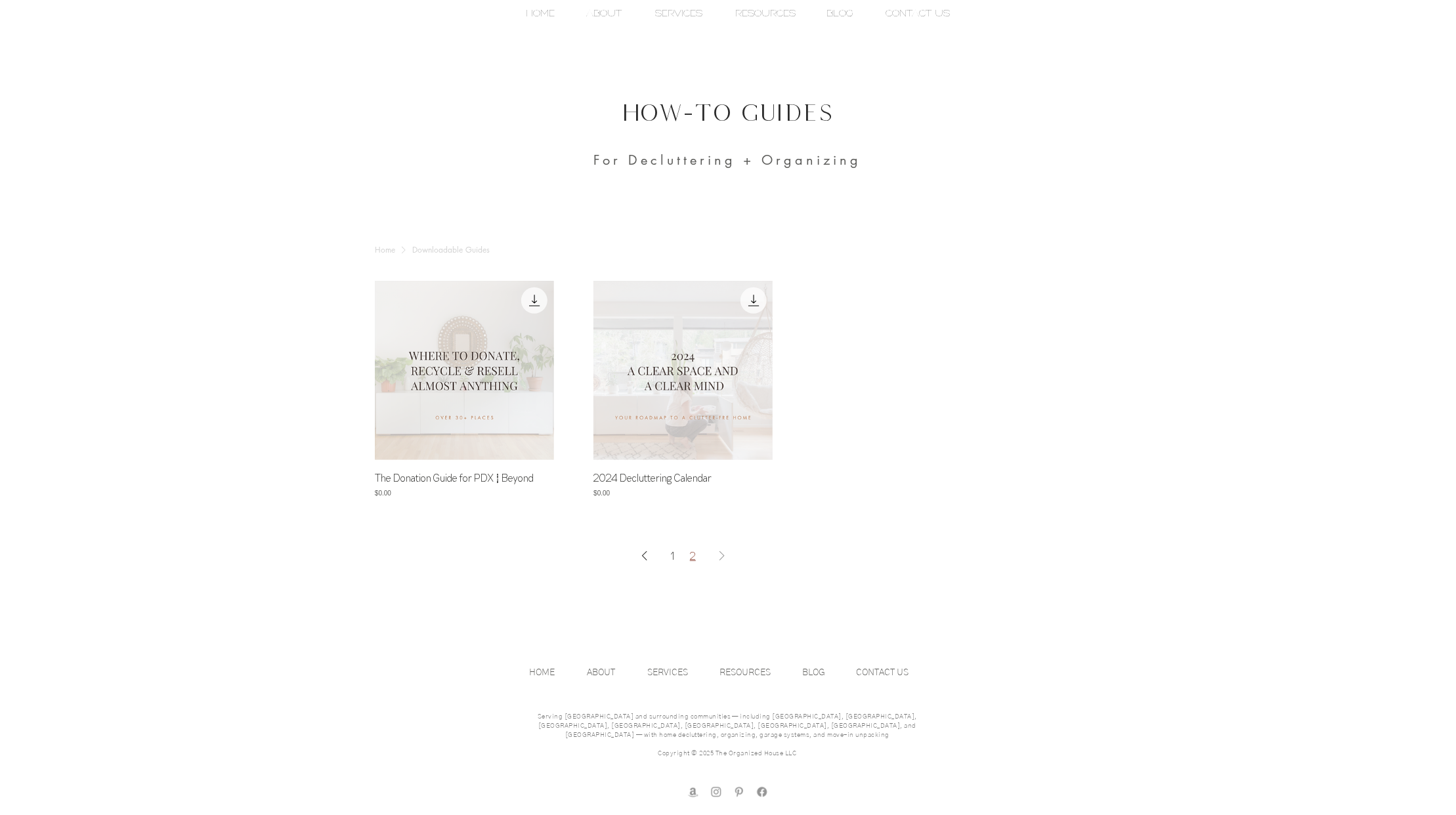
click at [459, 381] on img "The Donation Guide for PDX + Beyond gallery" at bounding box center [464, 370] width 179 height 179
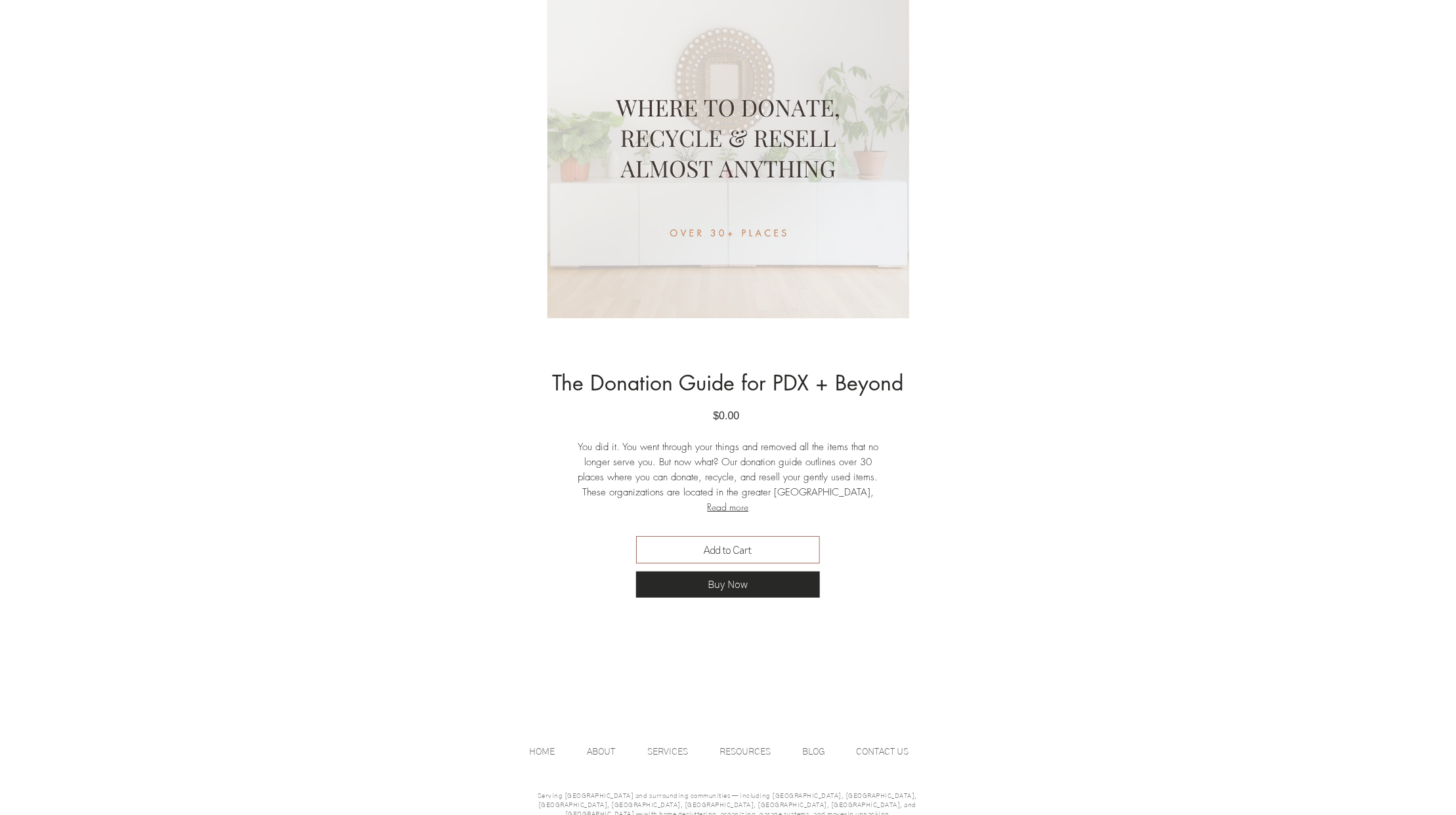
scroll to position [344, 0]
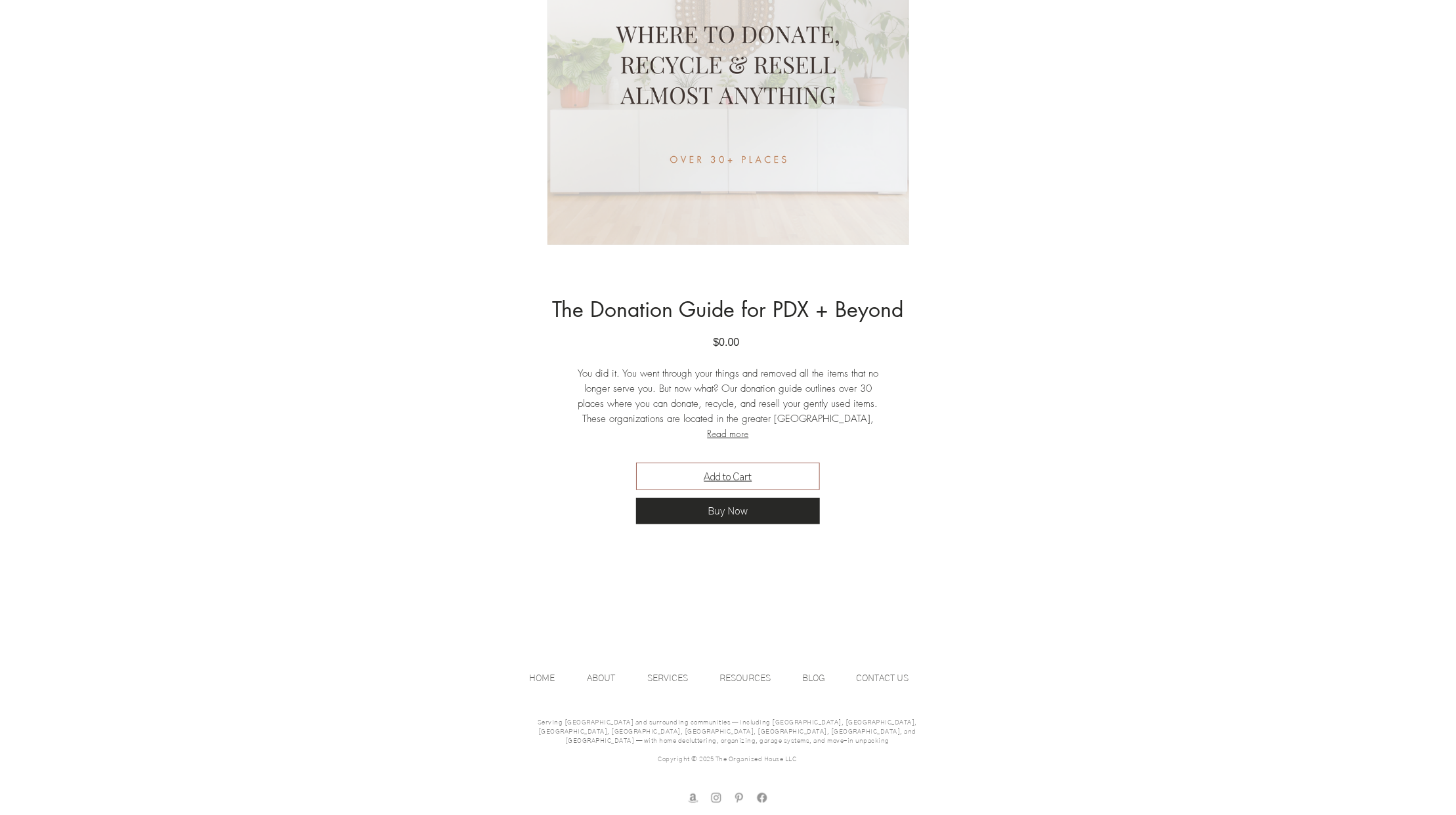
click at [709, 475] on span "Add to Cart" at bounding box center [728, 476] width 48 height 16
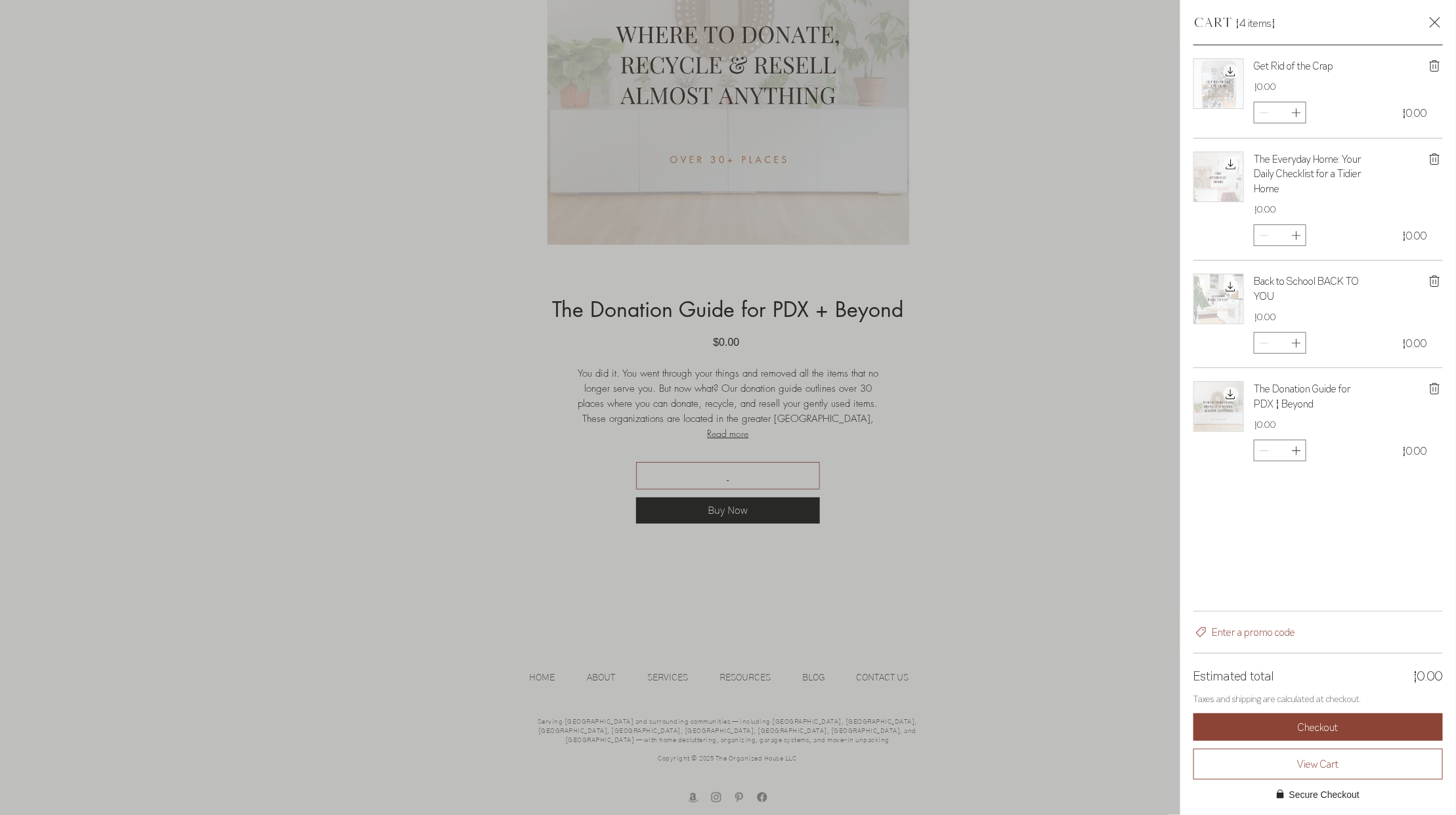
scroll to position [0, 0]
click at [1375, 731] on button "Checkout" at bounding box center [1318, 727] width 250 height 28
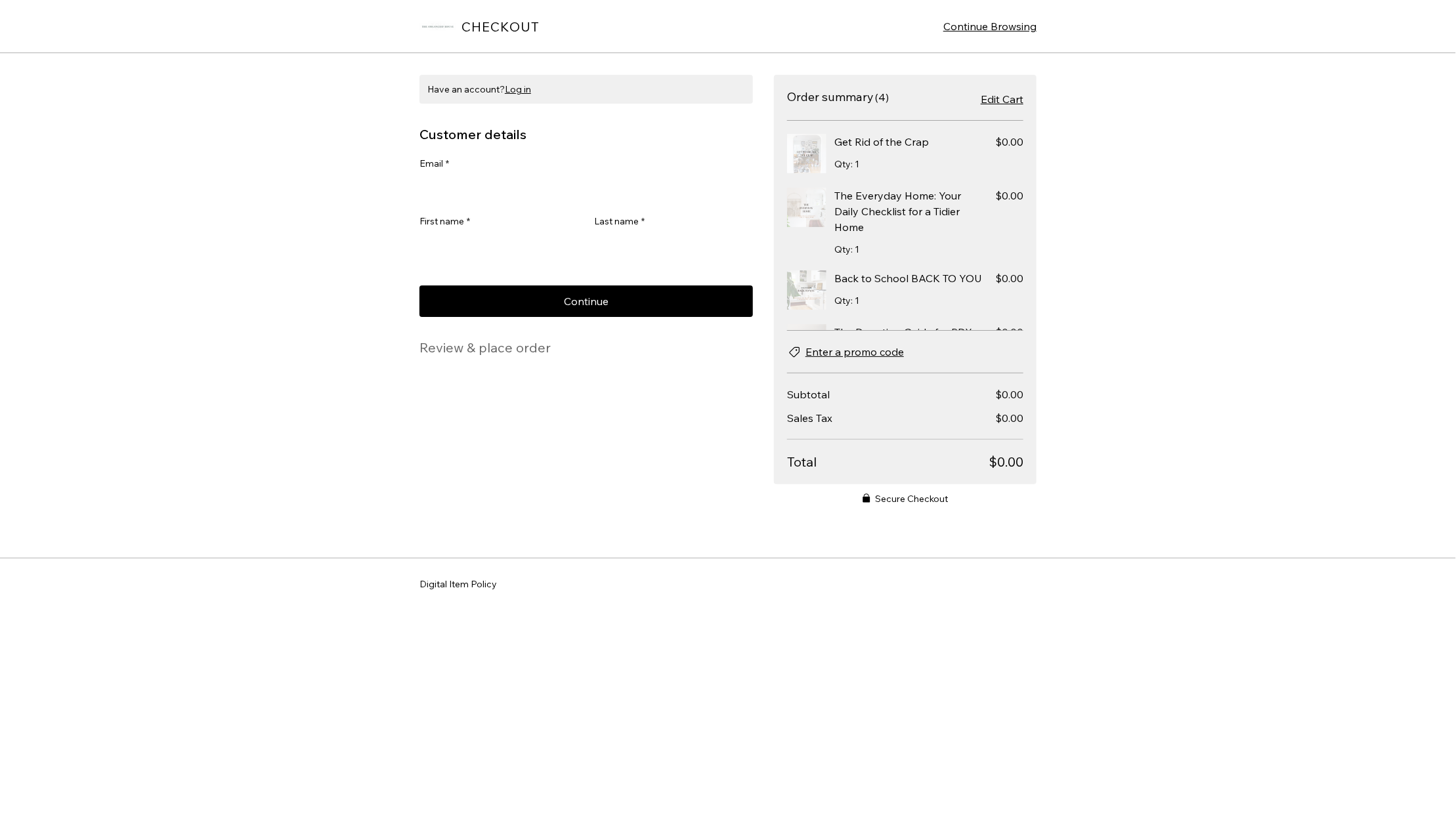
click at [471, 193] on input "Email *" at bounding box center [582, 189] width 325 height 26
type input "**********"
type input "********"
type input "*******"
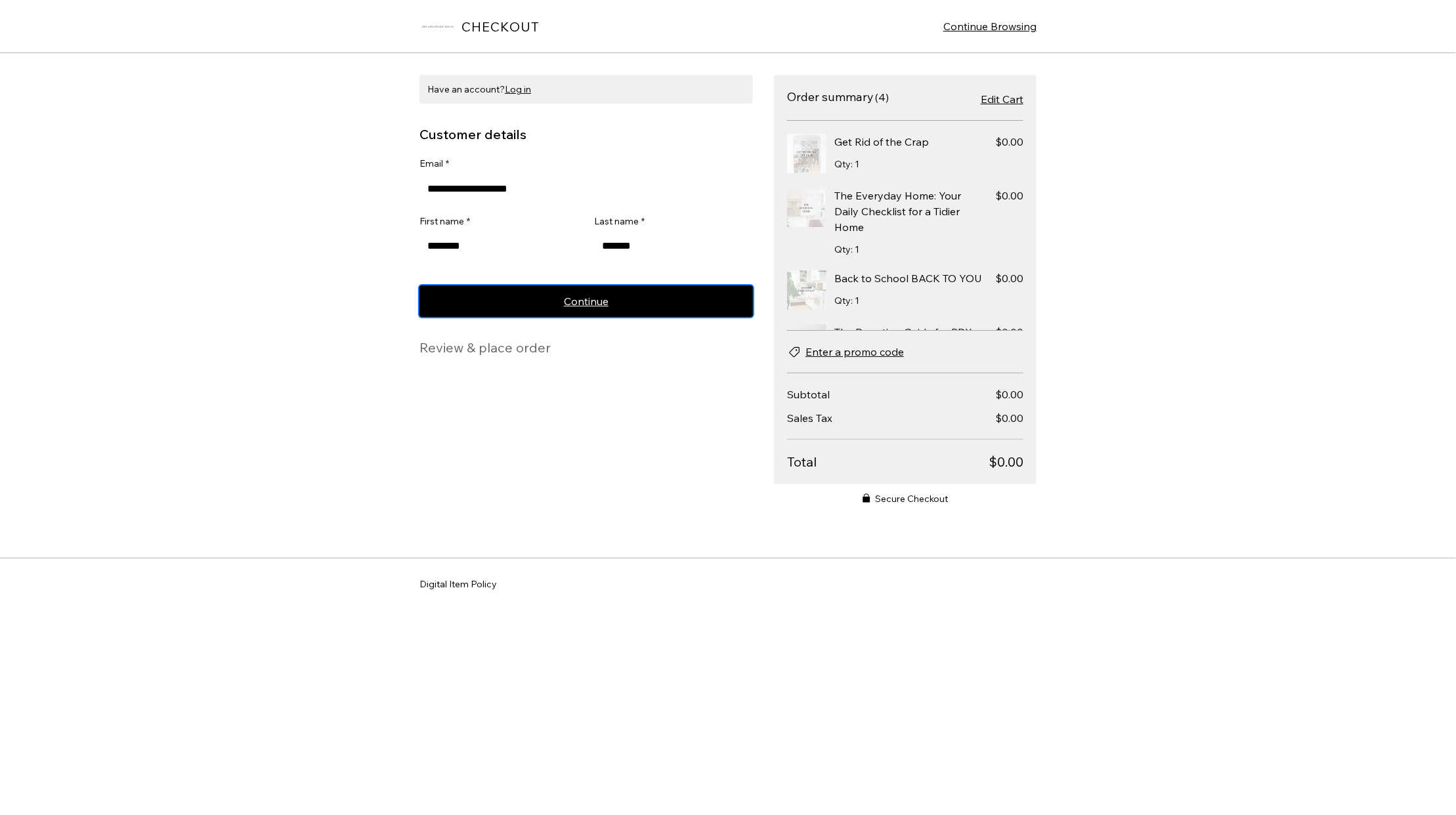
click at [632, 306] on button "Continue" at bounding box center [586, 302] width 333 height 32
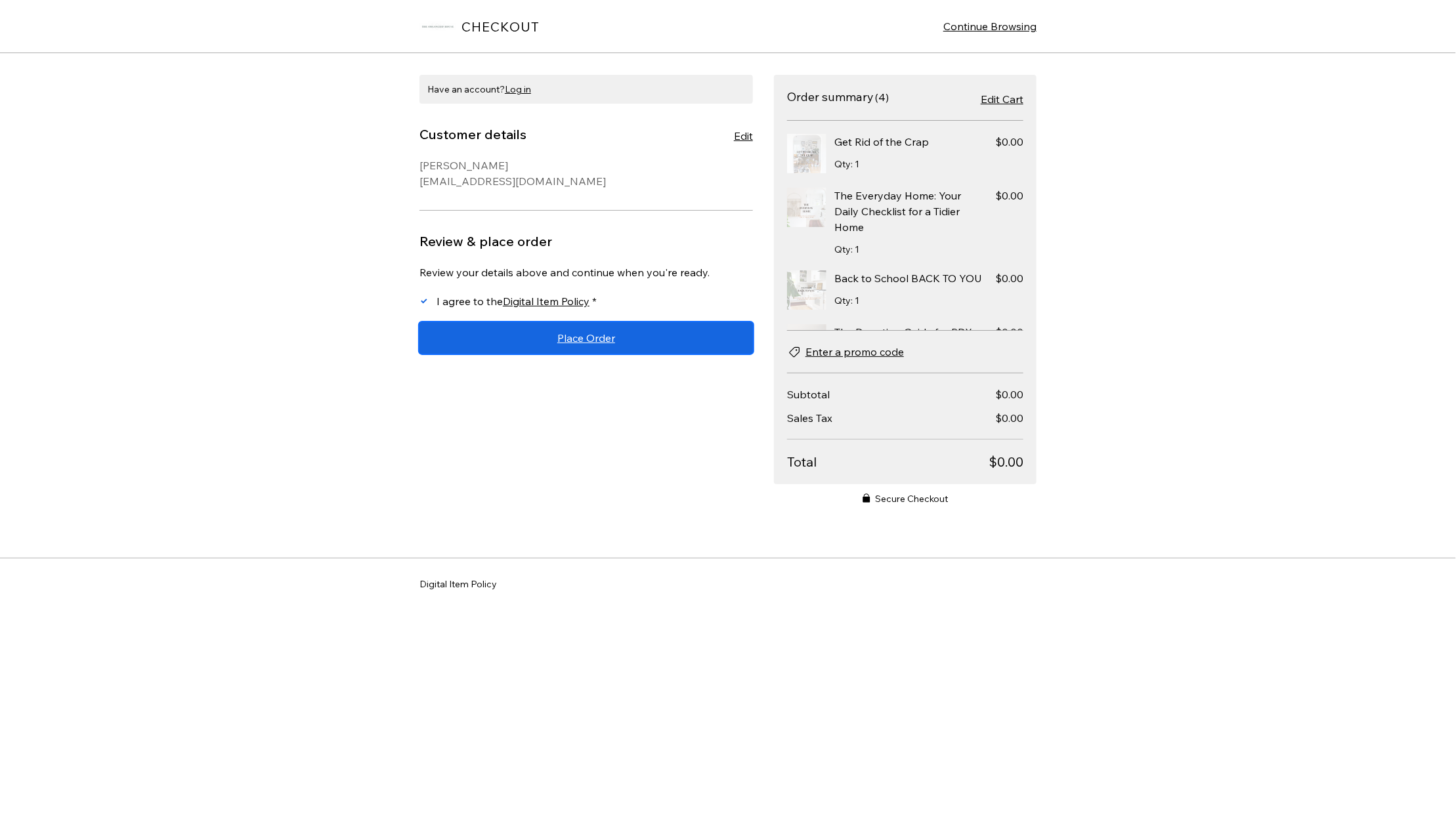
click at [633, 344] on button "Place Order" at bounding box center [586, 338] width 333 height 32
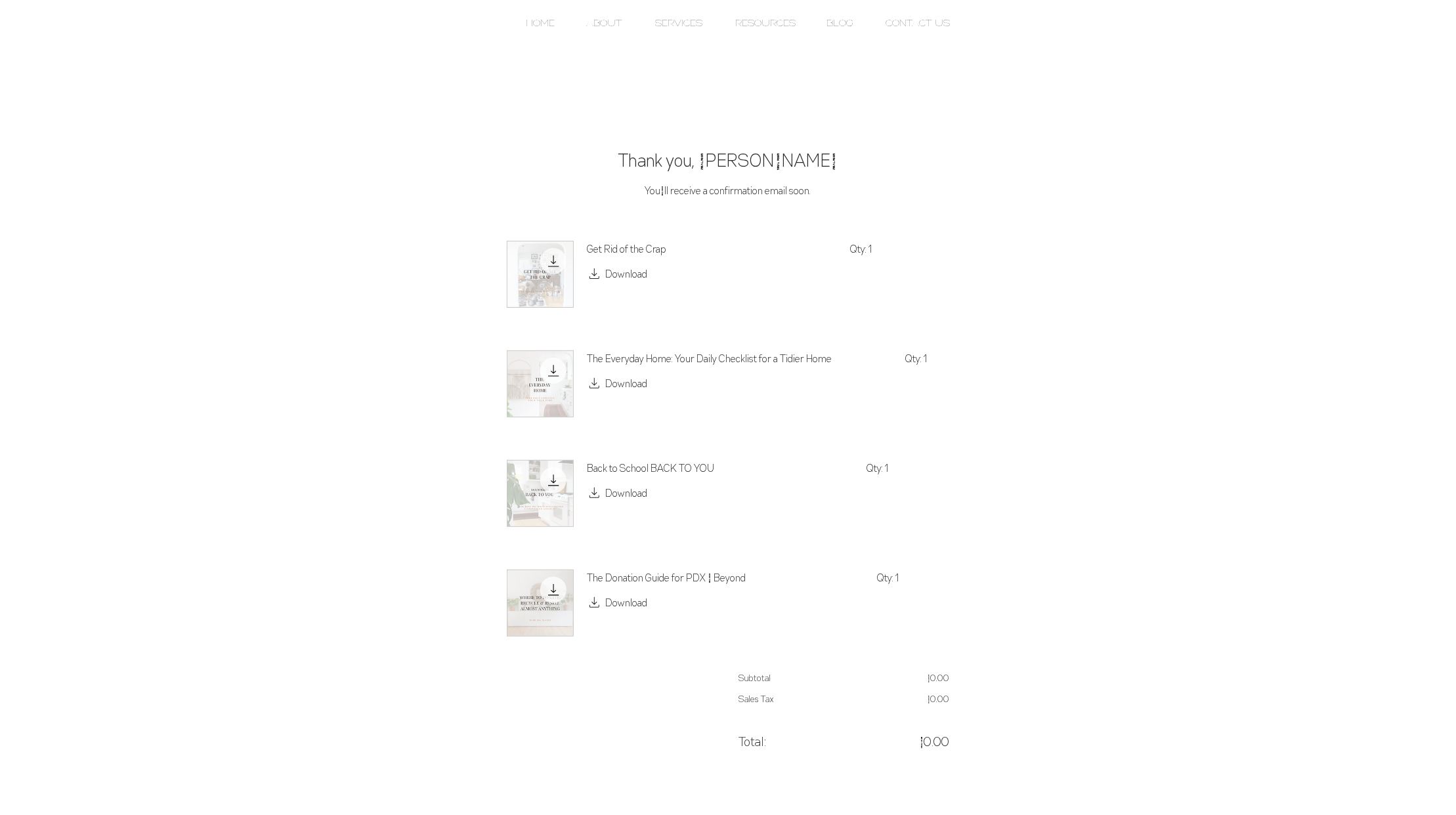
scroll to position [145, 0]
click at [613, 277] on span "Download" at bounding box center [625, 273] width 42 height 16
click at [624, 377] on span "Download" at bounding box center [625, 383] width 42 height 16
click at [624, 490] on span "Download" at bounding box center [625, 492] width 42 height 16
click at [631, 606] on span "Download" at bounding box center [625, 602] width 42 height 16
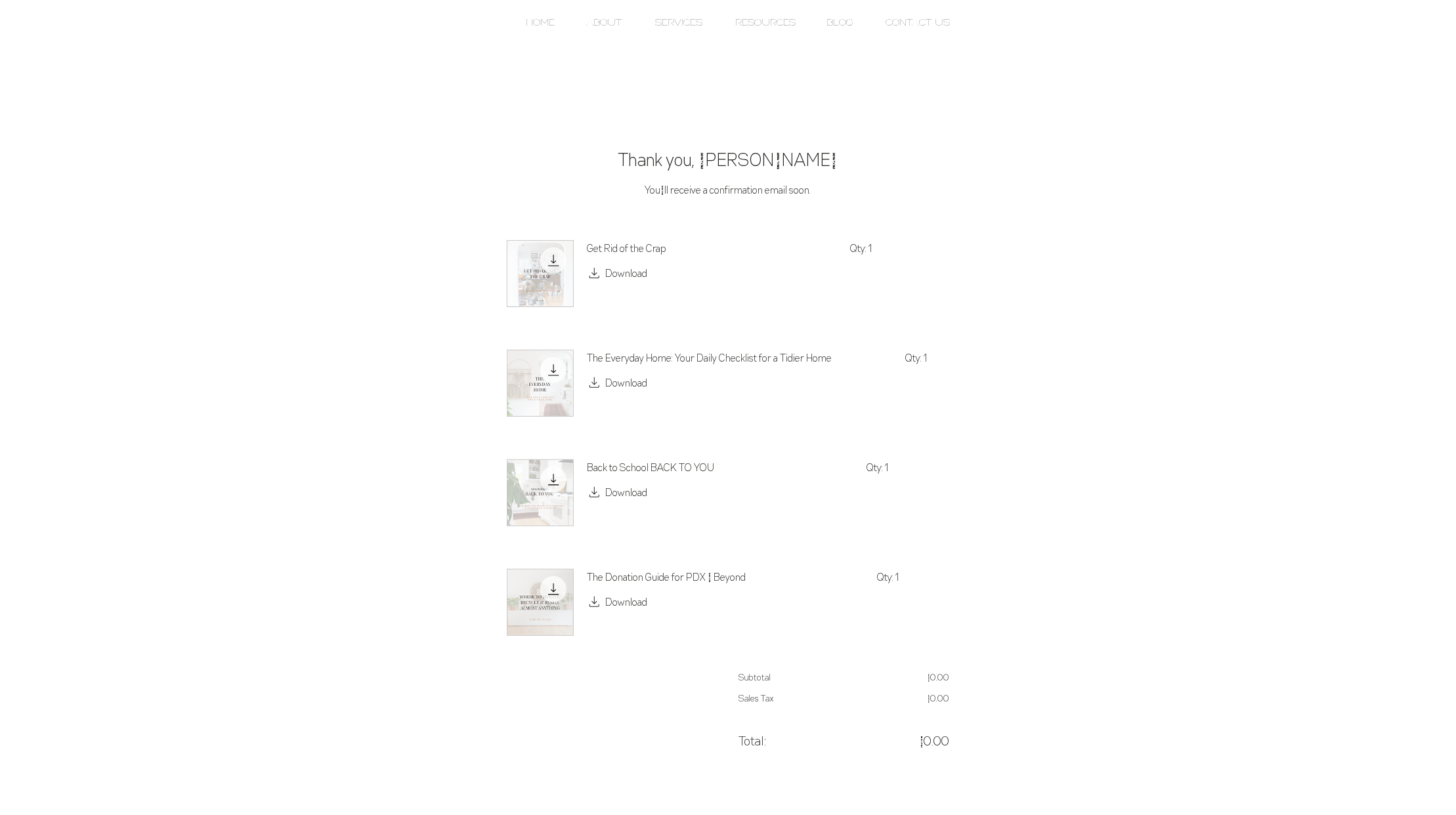
click at [638, 375] on span "Download" at bounding box center [625, 383] width 42 height 16
click at [621, 276] on span "Download" at bounding box center [625, 273] width 42 height 16
click at [615, 490] on span "Download" at bounding box center [625, 492] width 42 height 16
click at [623, 606] on span "Download" at bounding box center [625, 602] width 42 height 16
